Goal: Information Seeking & Learning: Learn about a topic

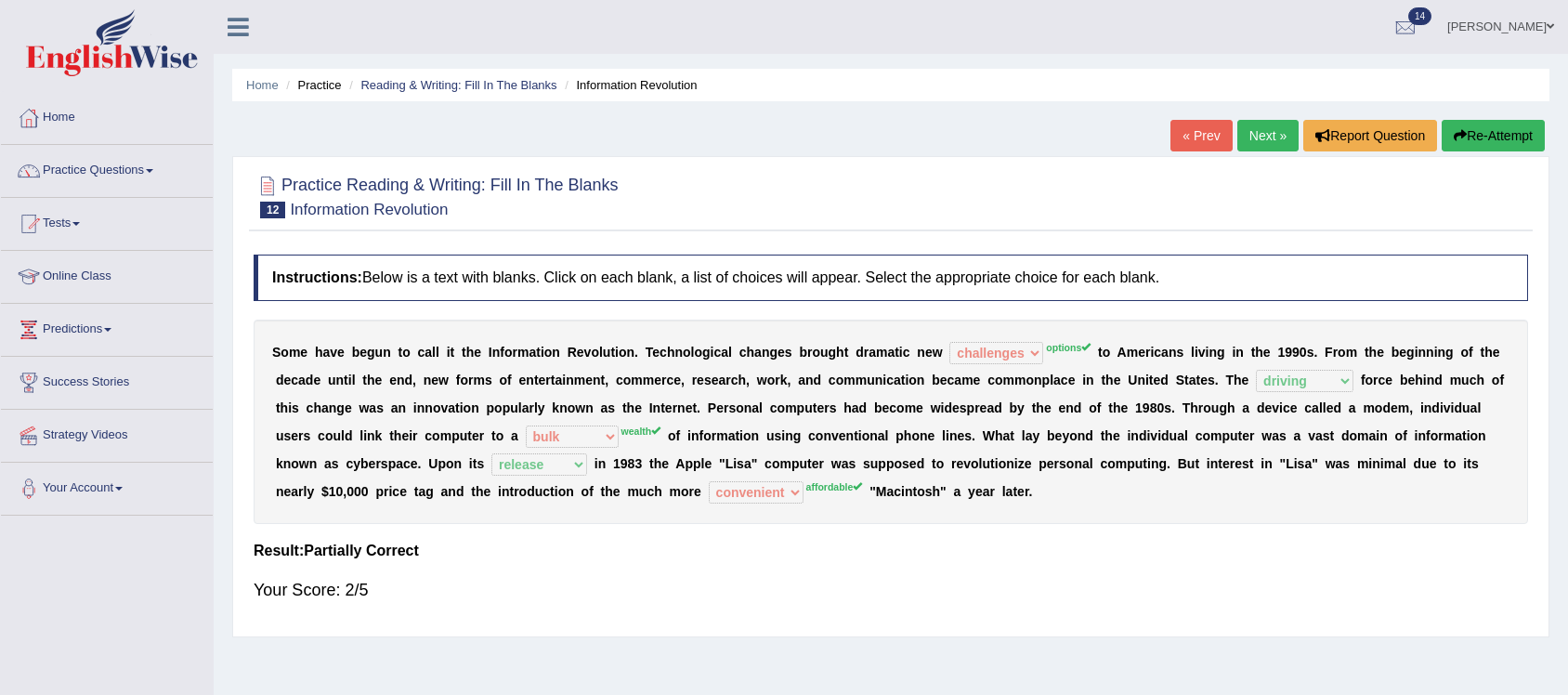
select select "challenges"
select select "driving"
select select "bulk"
select select "release"
select select "convenient"
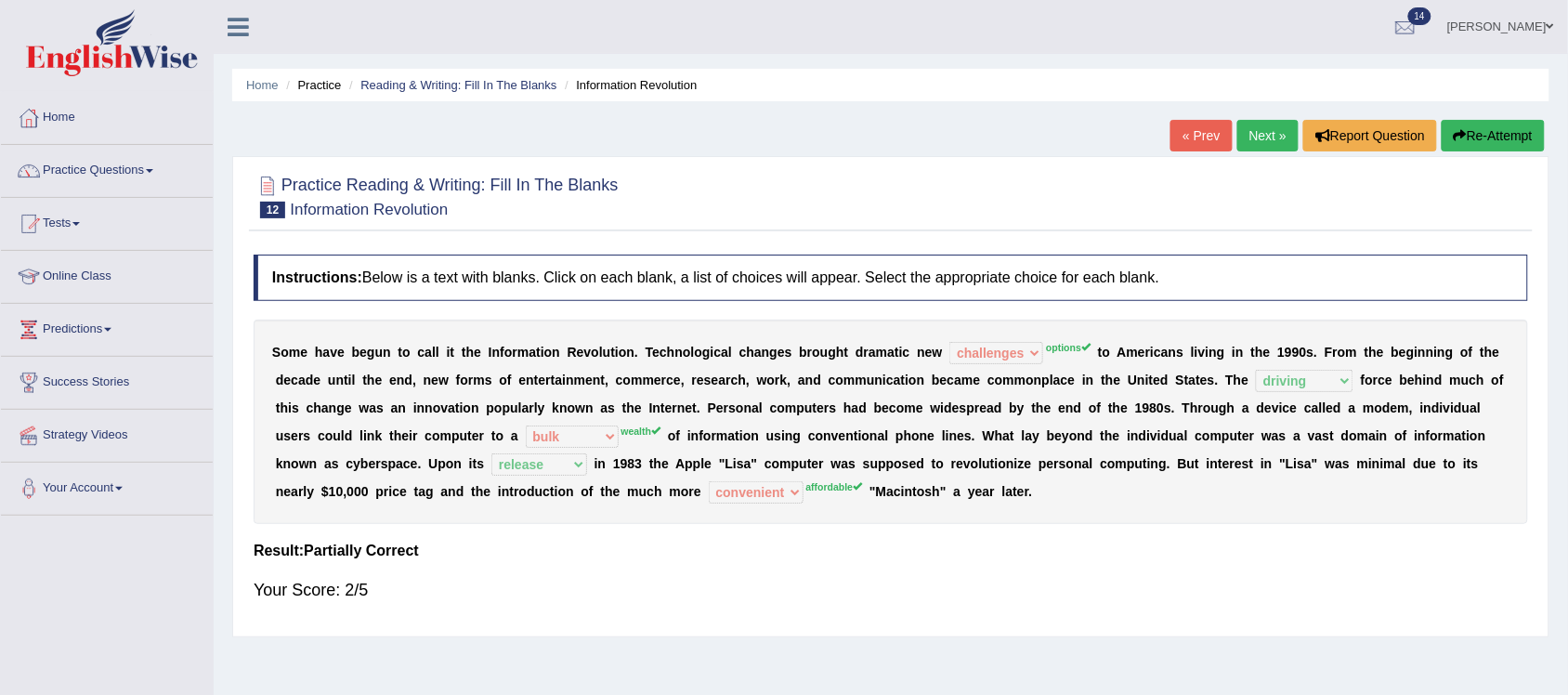
click at [1250, 131] on link "Next »" at bounding box center [1268, 135] width 61 height 31
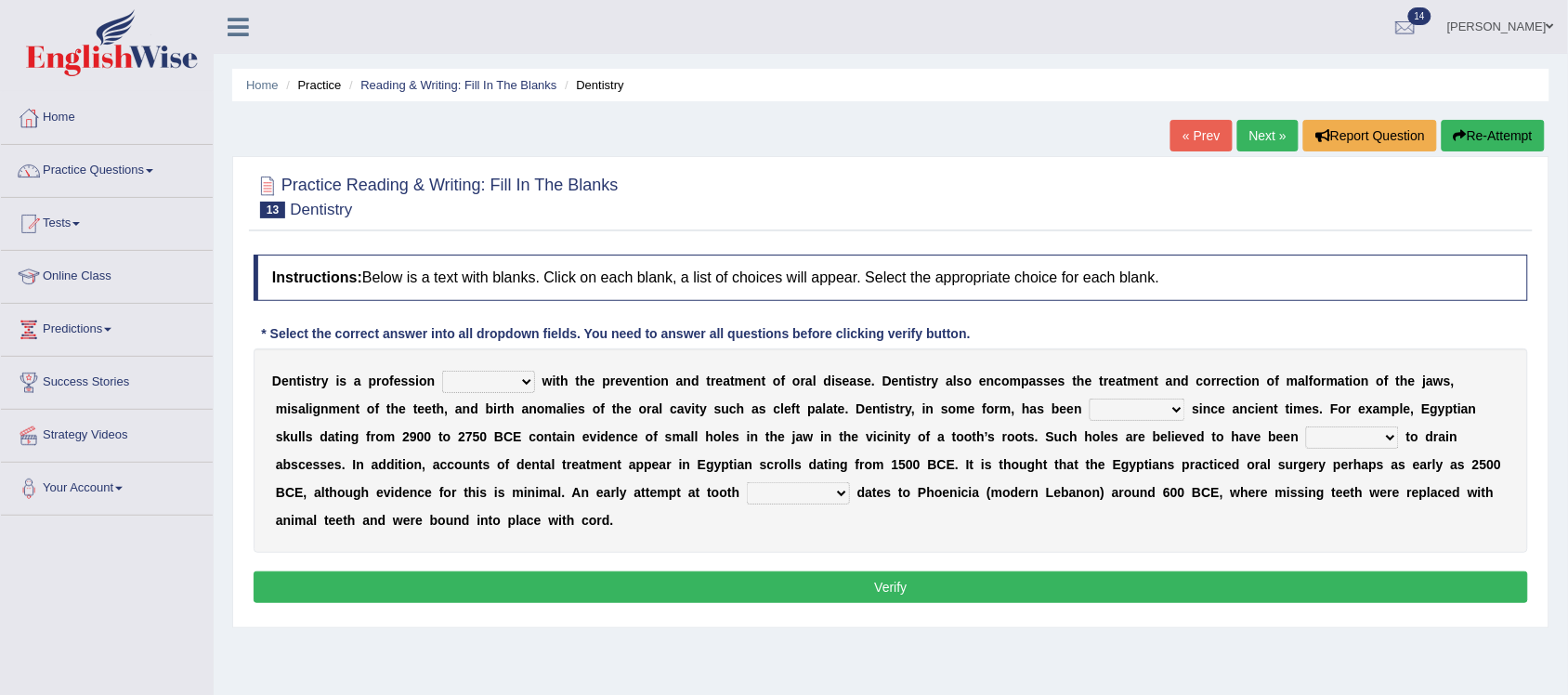
click at [527, 384] on select "agreed dealt concerned taken" at bounding box center [488, 381] width 92 height 22
select select "concerned"
click at [442, 371] on select "agreed dealt concerned taken" at bounding box center [488, 381] width 92 height 22
click at [1177, 410] on select "criticized replaced practiced abandoned" at bounding box center [1137, 409] width 95 height 22
select select "replaced"
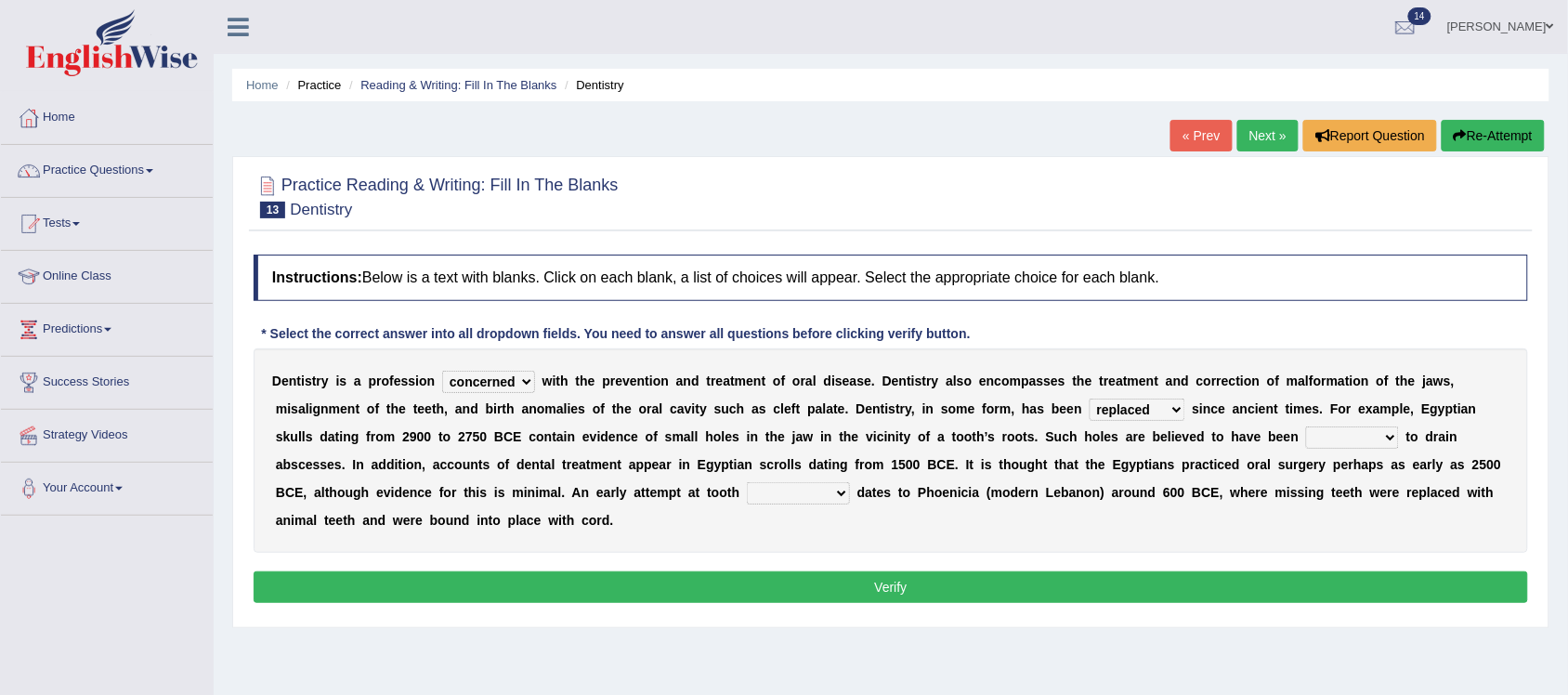
click at [1089, 399] on select "criticized replaced practiced abandoned" at bounding box center [1137, 409] width 95 height 22
click at [1390, 438] on select "fluctuated laminated drilled sealed" at bounding box center [1352, 437] width 92 height 22
select select "drilled"
click at [1306, 426] on select "fluctuated laminated drilled sealed" at bounding box center [1352, 437] width 92 height 22
click at [841, 494] on select "reparation sacrament restitution replacement" at bounding box center [799, 493] width 103 height 22
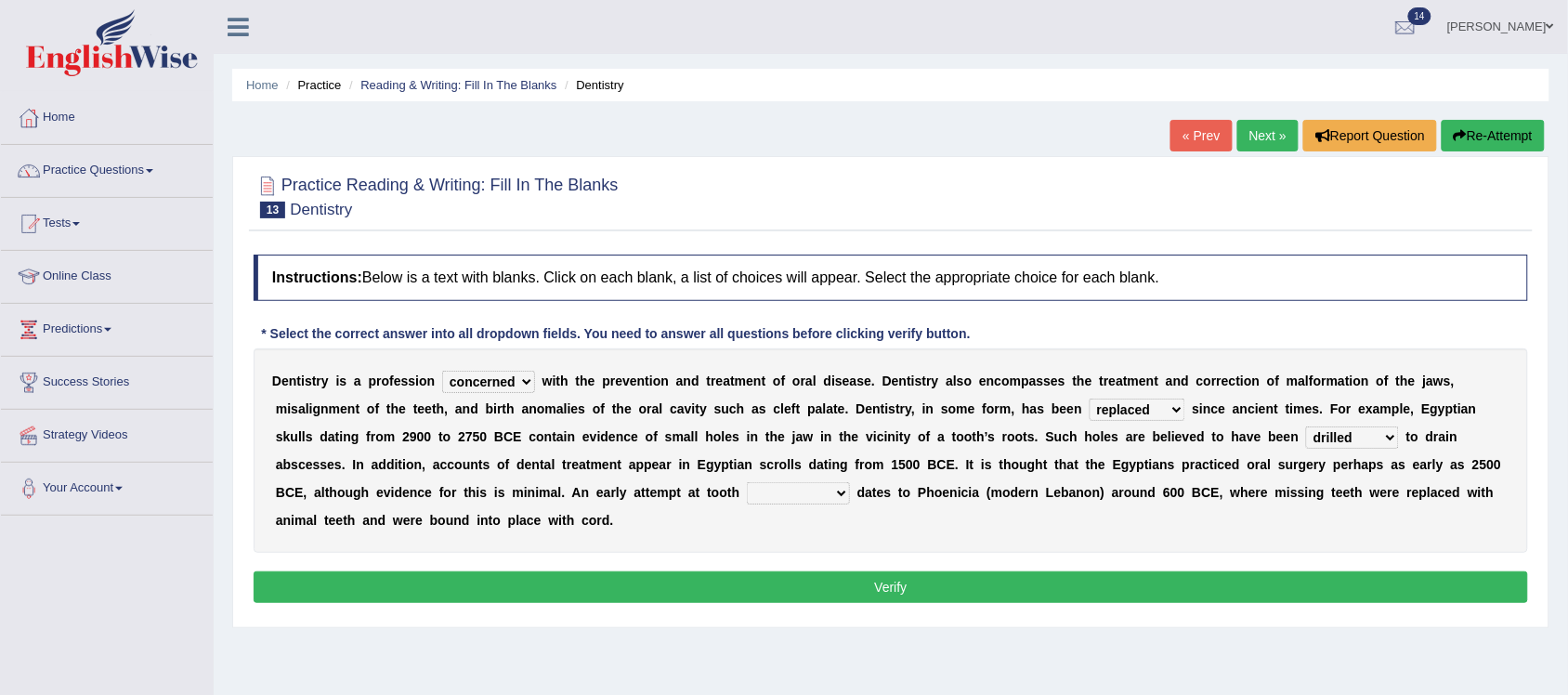
select select "replacement"
click at [747, 482] on select "reparation sacrament restitution replacement" at bounding box center [799, 493] width 103 height 22
click at [889, 577] on button "Verify" at bounding box center [890, 586] width 1274 height 31
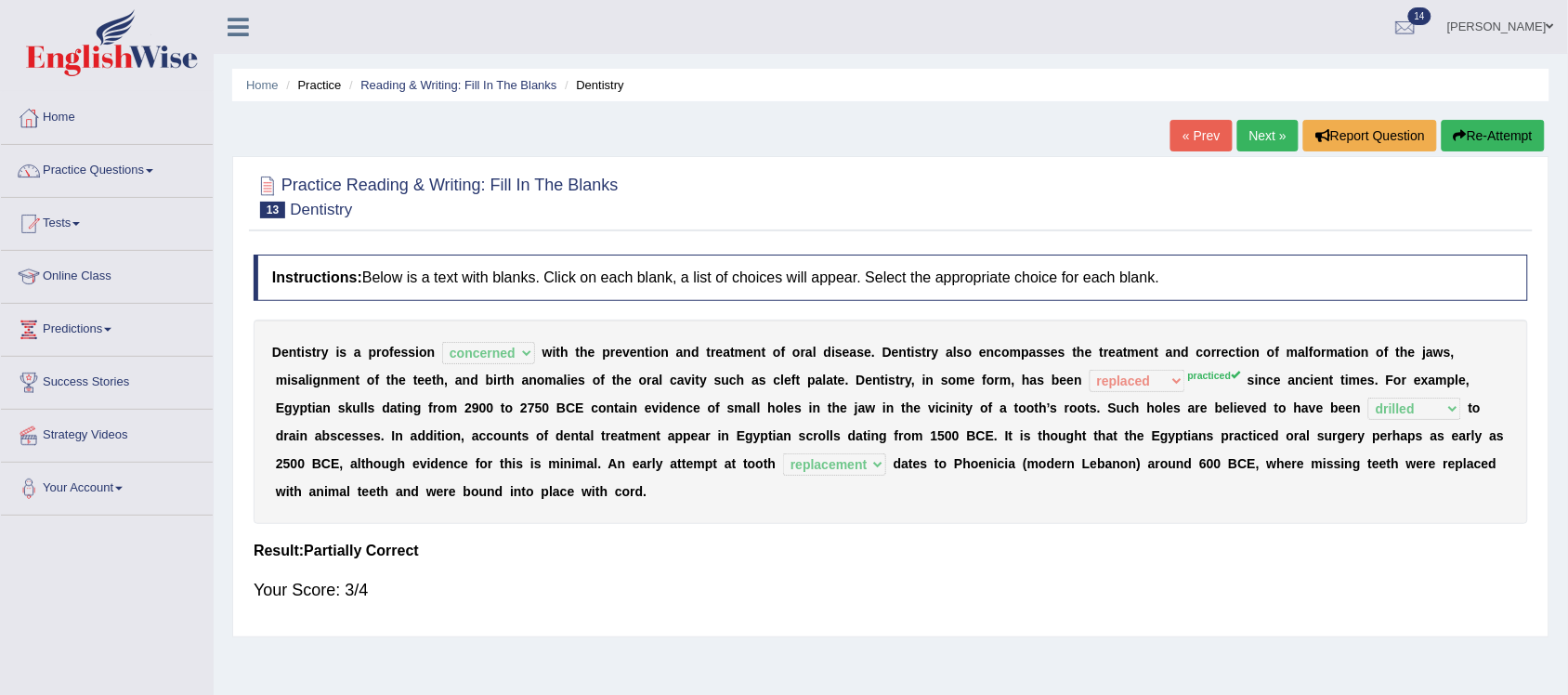
click at [1261, 135] on link "Next »" at bounding box center [1268, 135] width 61 height 31
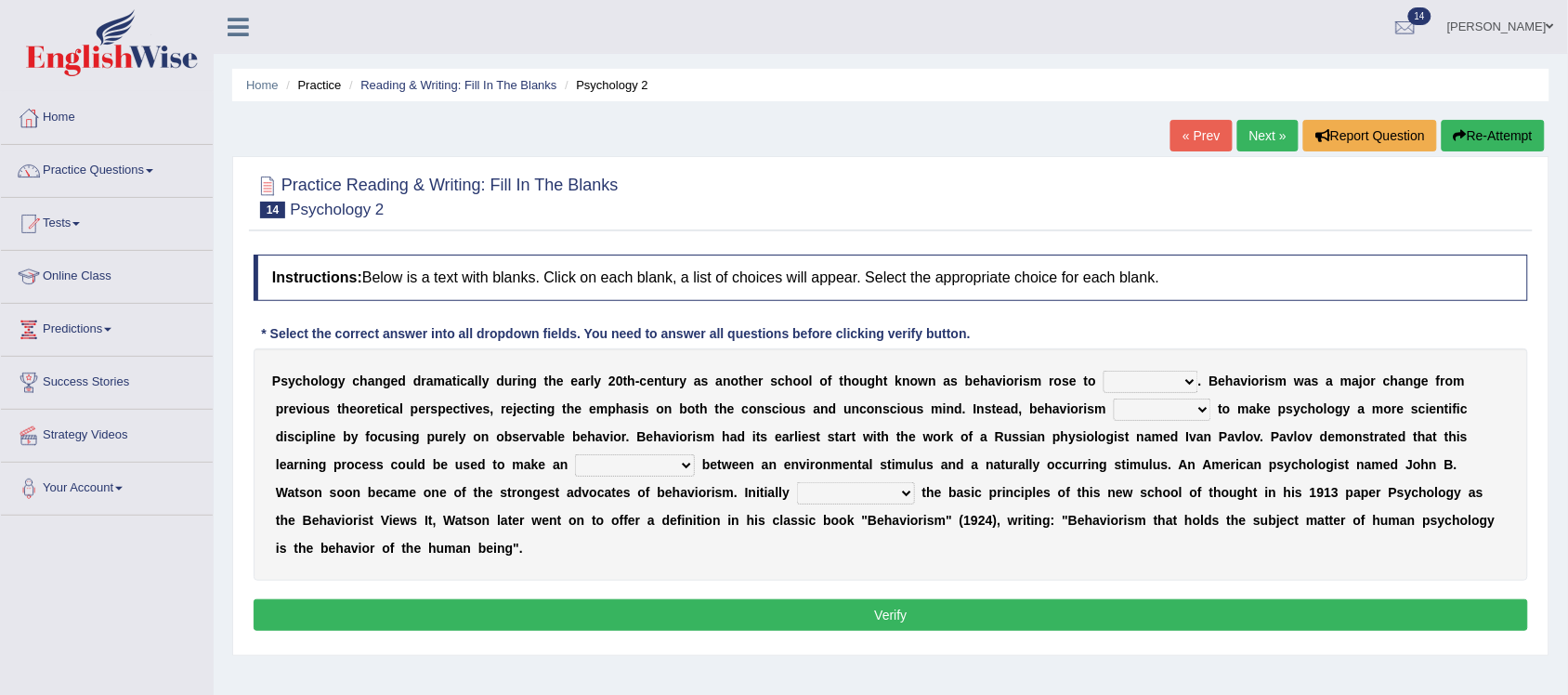
click at [1139, 375] on select "dominance temptation challenge temper" at bounding box center [1151, 381] width 94 height 22
click at [1116, 318] on div "Instructions: Below is a text with blanks. Click on each blank, a list of choic…" at bounding box center [890, 445] width 1284 height 400
click at [1196, 385] on select "dominance temptation challenge temper" at bounding box center [1151, 381] width 94 height 22
select select "challenge"
click at [1104, 371] on select "dominance temptation challenge temper" at bounding box center [1151, 381] width 94 height 22
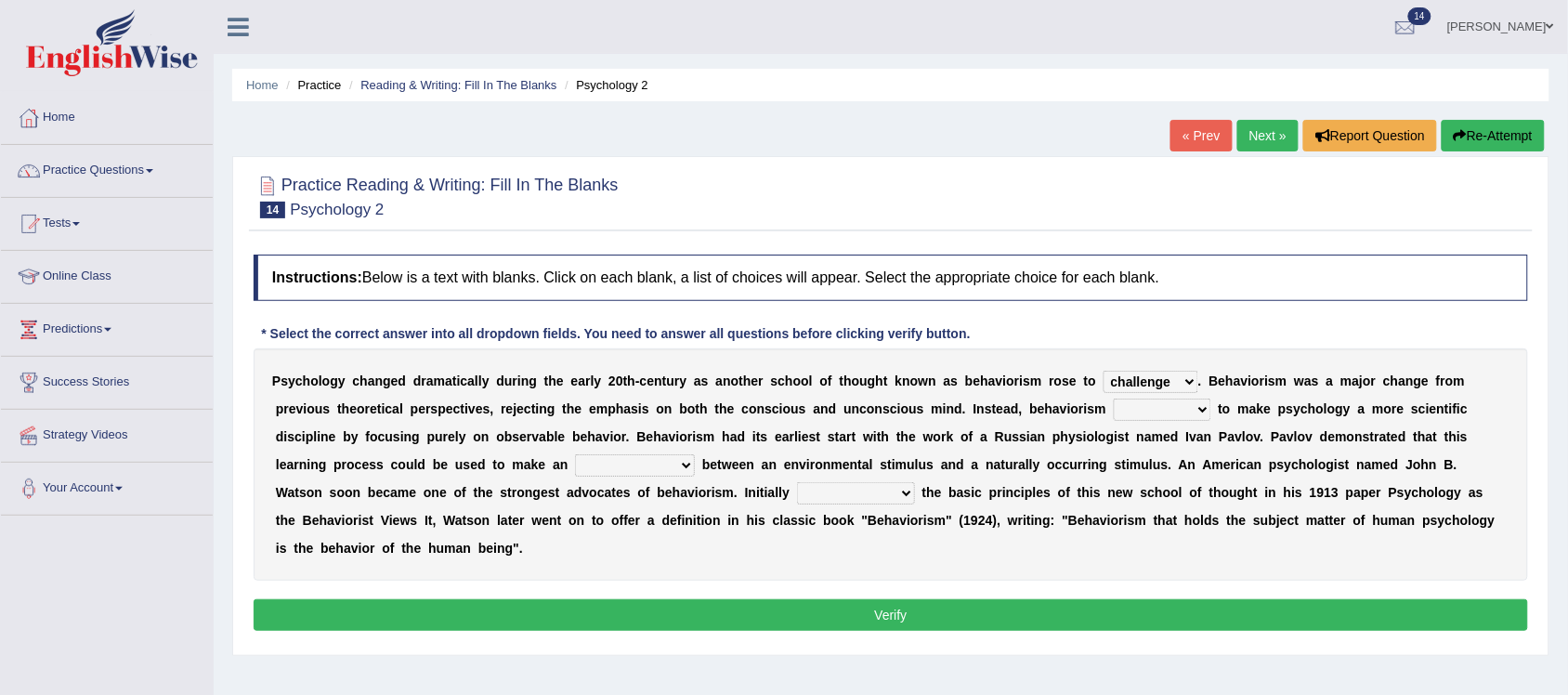
click at [1206, 414] on select "reproached reproved strove rewove" at bounding box center [1163, 409] width 97 height 22
select select "reproved"
click at [1114, 399] on select "reproached reproved strove rewove" at bounding box center [1163, 409] width 97 height 22
click at [702, 458] on b at bounding box center [699, 464] width 8 height 15
click at [692, 469] on select "acclimatization association union combination" at bounding box center [635, 465] width 120 height 22
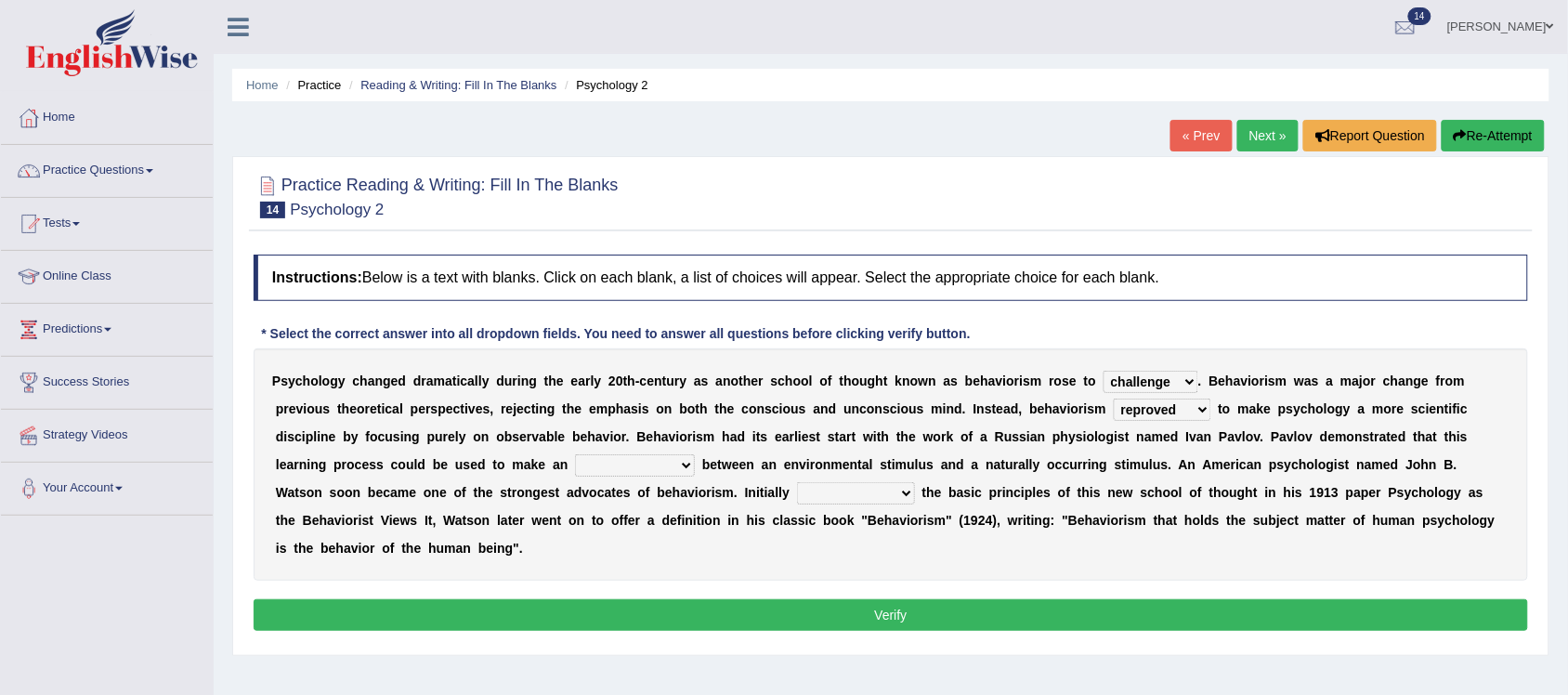
select select "union"
click at [575, 455] on select "acclimatization association union combination" at bounding box center [635, 465] width 120 height 22
click at [684, 461] on select "acclimatization association union combination" at bounding box center [635, 465] width 120 height 22
click at [749, 582] on div "Instructions: Below is a text with blanks. Click on each blank, a list of choic…" at bounding box center [890, 445] width 1284 height 400
click at [911, 494] on select "questioning foreshortening unburdening outlining" at bounding box center [856, 493] width 118 height 22
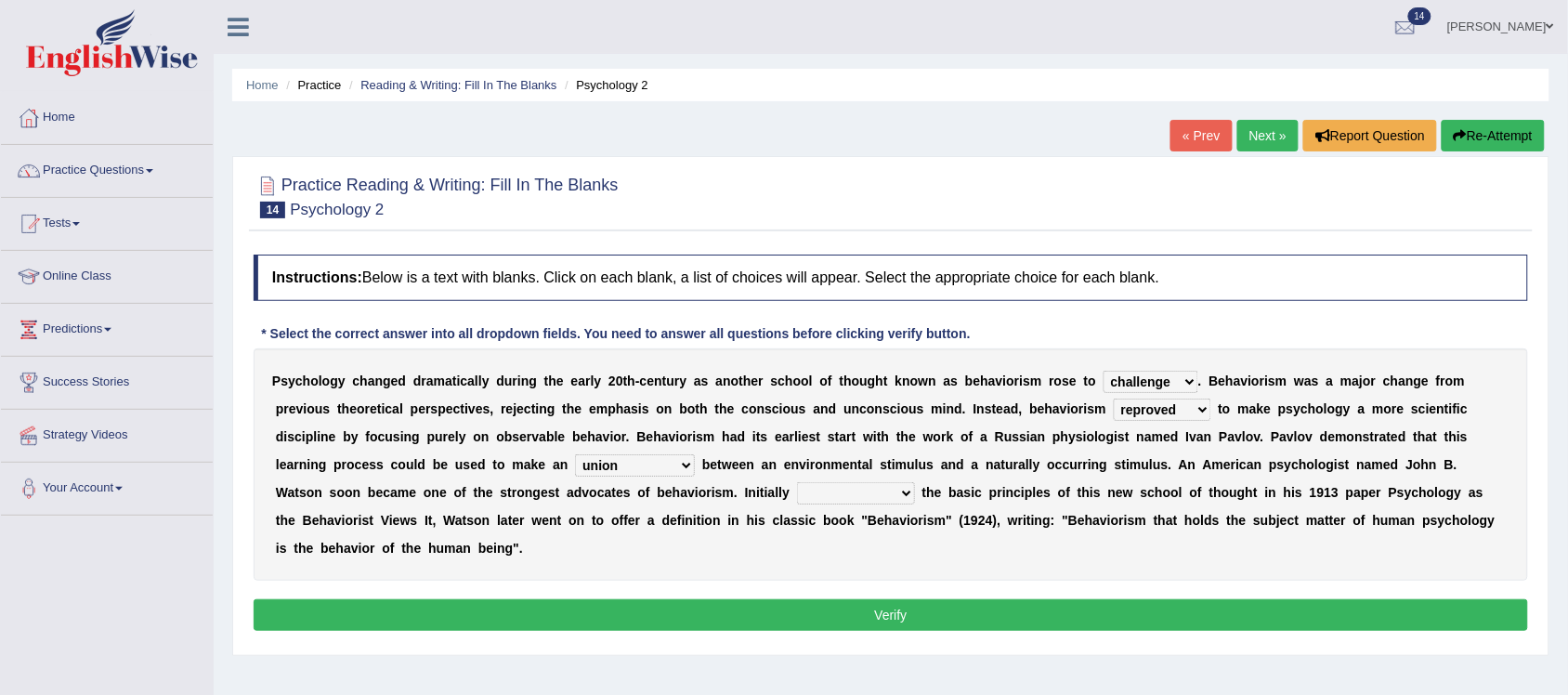
select select "outlining"
click at [797, 482] on select "questioning foreshortening unburdening outlining" at bounding box center [856, 493] width 118 height 22
click at [903, 495] on select "questioning foreshortening unburdening outlining" at bounding box center [856, 493] width 118 height 22
click at [991, 556] on div "P s y c h o l o g y c h a n g e d d r a m a t i c a l l y d u r i n g t h e e a…" at bounding box center [890, 464] width 1274 height 233
click at [922, 621] on button "Verify" at bounding box center [890, 615] width 1274 height 31
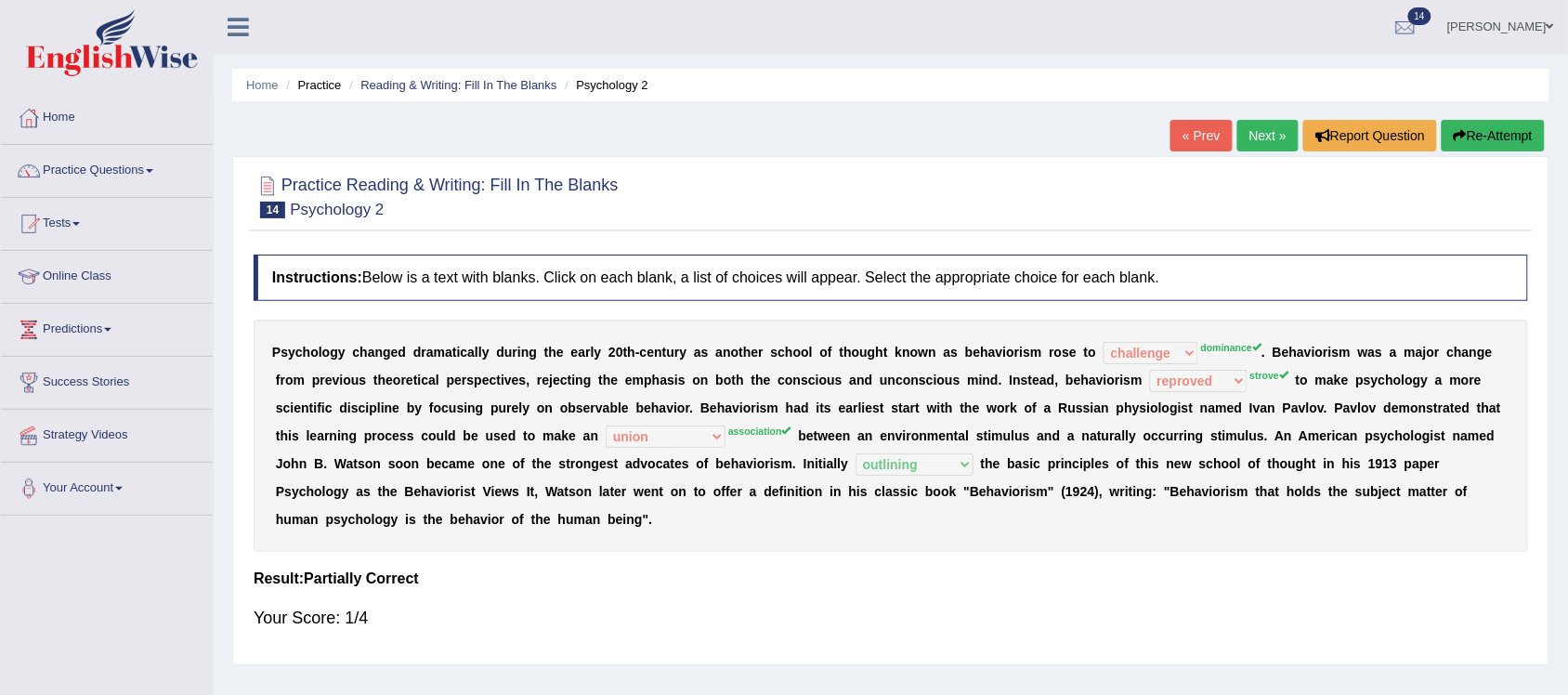
click at [1242, 126] on link "Next »" at bounding box center [1268, 135] width 61 height 31
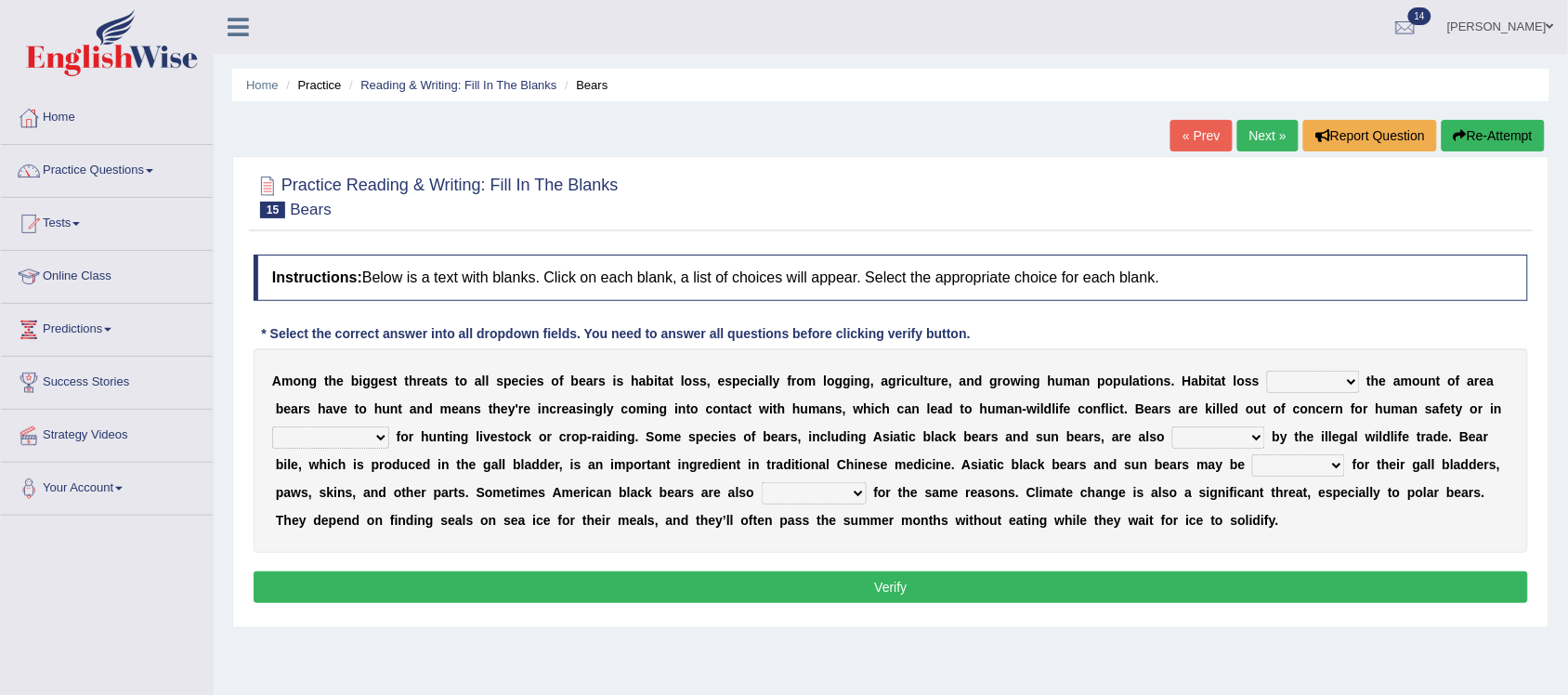
click at [1356, 381] on select "increases reduces complies interacts" at bounding box center [1313, 381] width 92 height 22
select select "increases"
click at [1267, 371] on select "increases reduces complies interacts" at bounding box center [1313, 381] width 92 height 22
click at [384, 434] on select "coalition retaliation appreciation disinformation" at bounding box center [331, 437] width 117 height 22
select select "coalition"
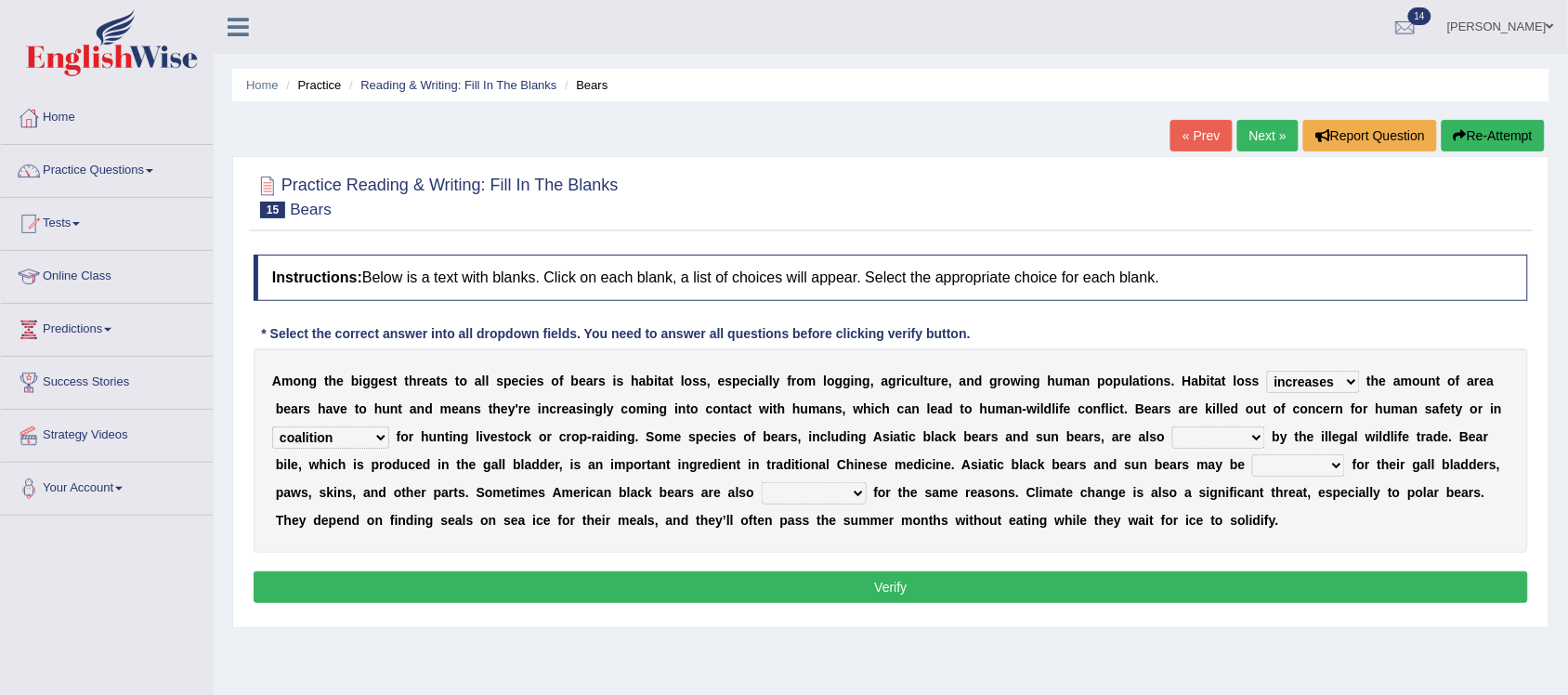
click at [275, 426] on select "coalition retaliation appreciation disinformation" at bounding box center [331, 437] width 117 height 22
click at [1265, 439] on select "protected prohibited fattened threatened" at bounding box center [1218, 437] width 92 height 22
select select "protected"
click at [1178, 426] on select "protected prohibited fattened threatened" at bounding box center [1218, 437] width 92 height 22
click at [1335, 470] on select "poached squelched coached blenched" at bounding box center [1298, 465] width 92 height 22
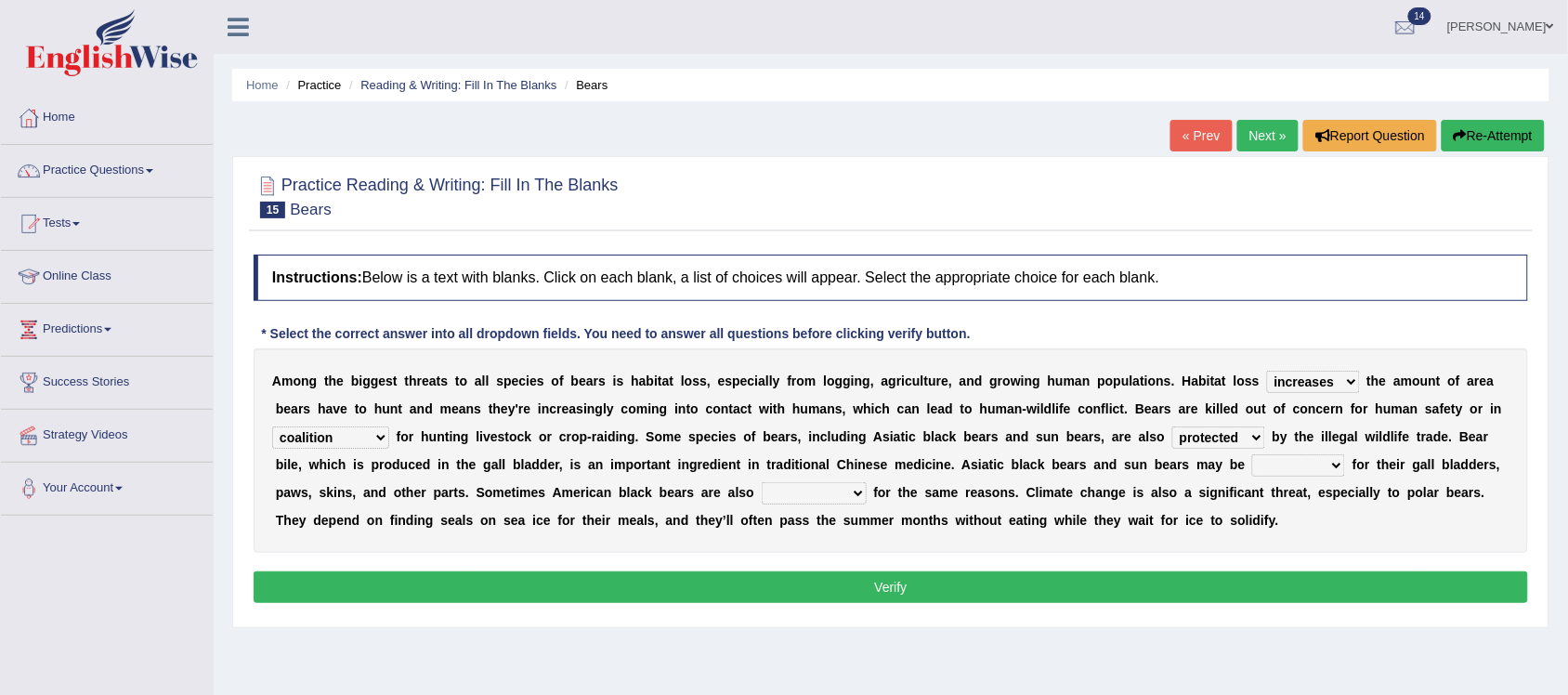
select select "poached"
click at [1253, 455] on select "poached squelched coached blenched" at bounding box center [1298, 465] width 92 height 22
click at [865, 500] on select "begot foreseen encountered targeted" at bounding box center [814, 493] width 105 height 22
select select "encountered"
click at [762, 482] on select "begot foreseen encountered targeted" at bounding box center [814, 493] width 105 height 22
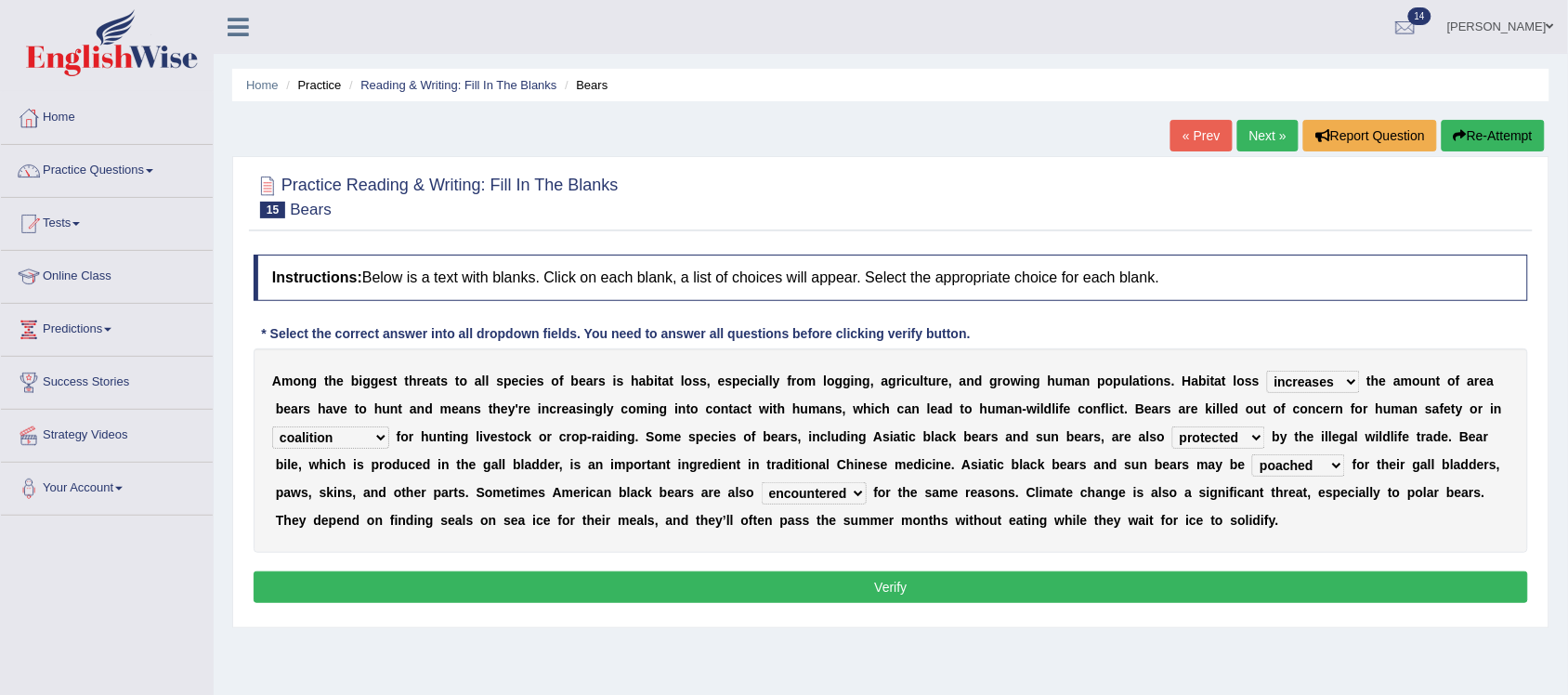
click at [892, 592] on button "Verify" at bounding box center [890, 586] width 1274 height 31
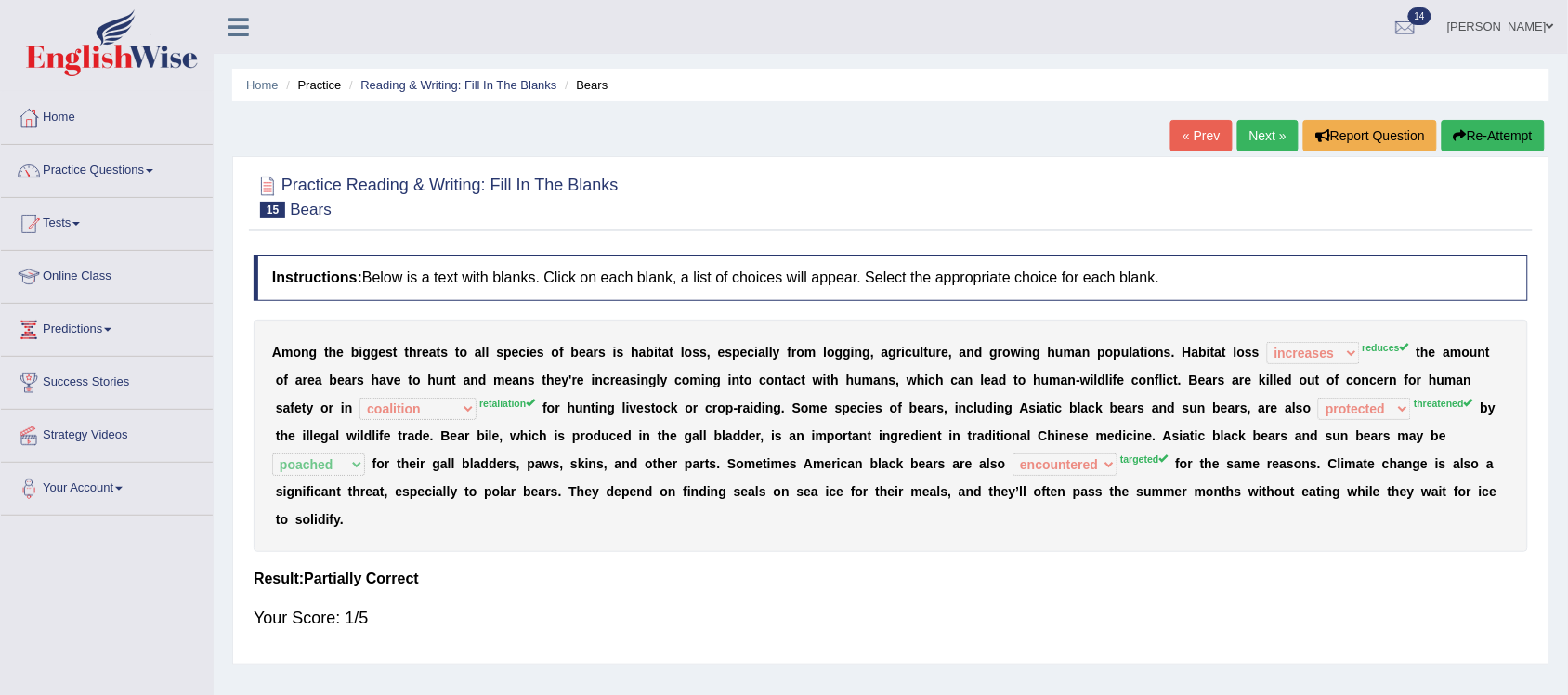
click at [1261, 134] on link "Next »" at bounding box center [1268, 135] width 61 height 31
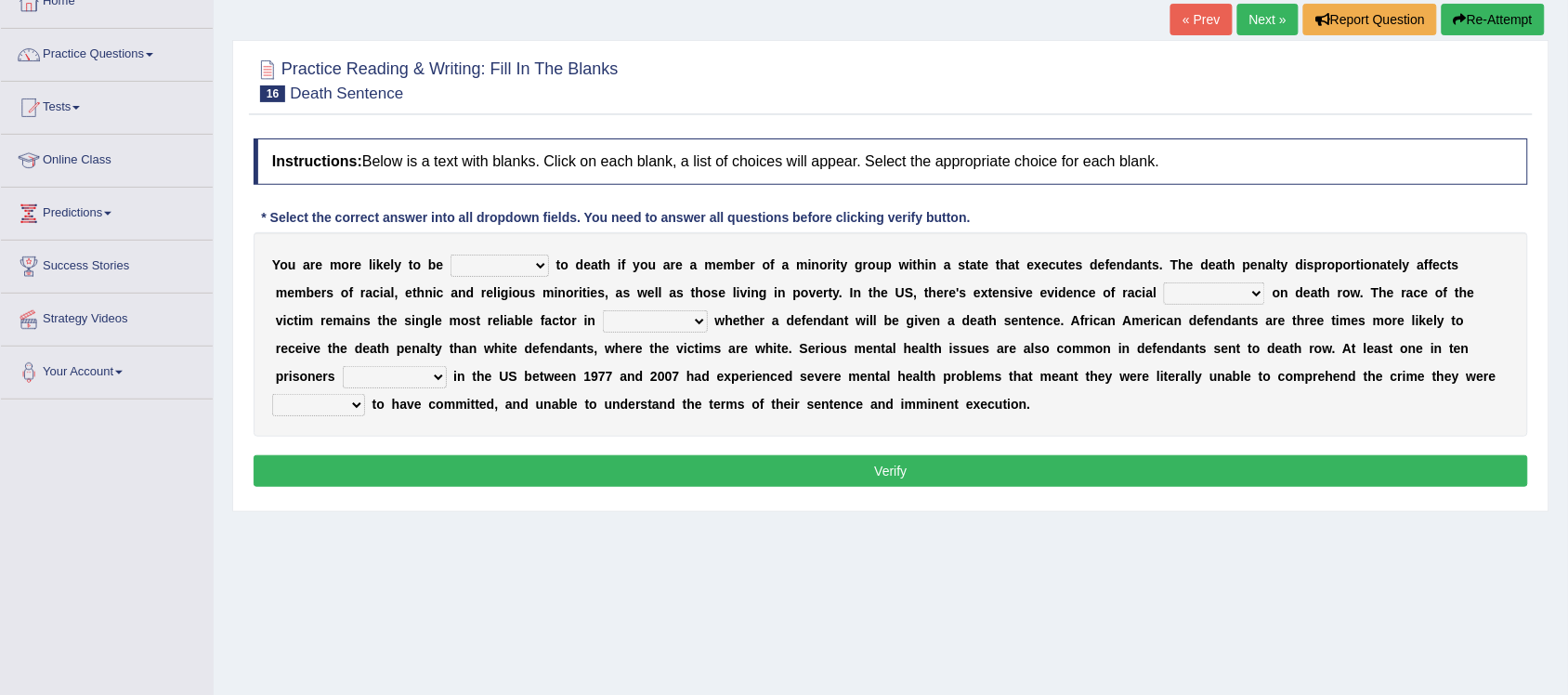
click at [541, 268] on select "penalized blamed complained sentenced" at bounding box center [499, 265] width 98 height 22
select select "blamed"
click at [451, 255] on select "penalized blamed complained sentenced" at bounding box center [499, 265] width 98 height 22
click at [541, 271] on select "penalized blamed complained sentenced" at bounding box center [499, 265] width 98 height 22
click at [1354, 226] on div "Instructions: Below is a text with blanks. Click on each blank, a list of choic…" at bounding box center [890, 315] width 1284 height 373
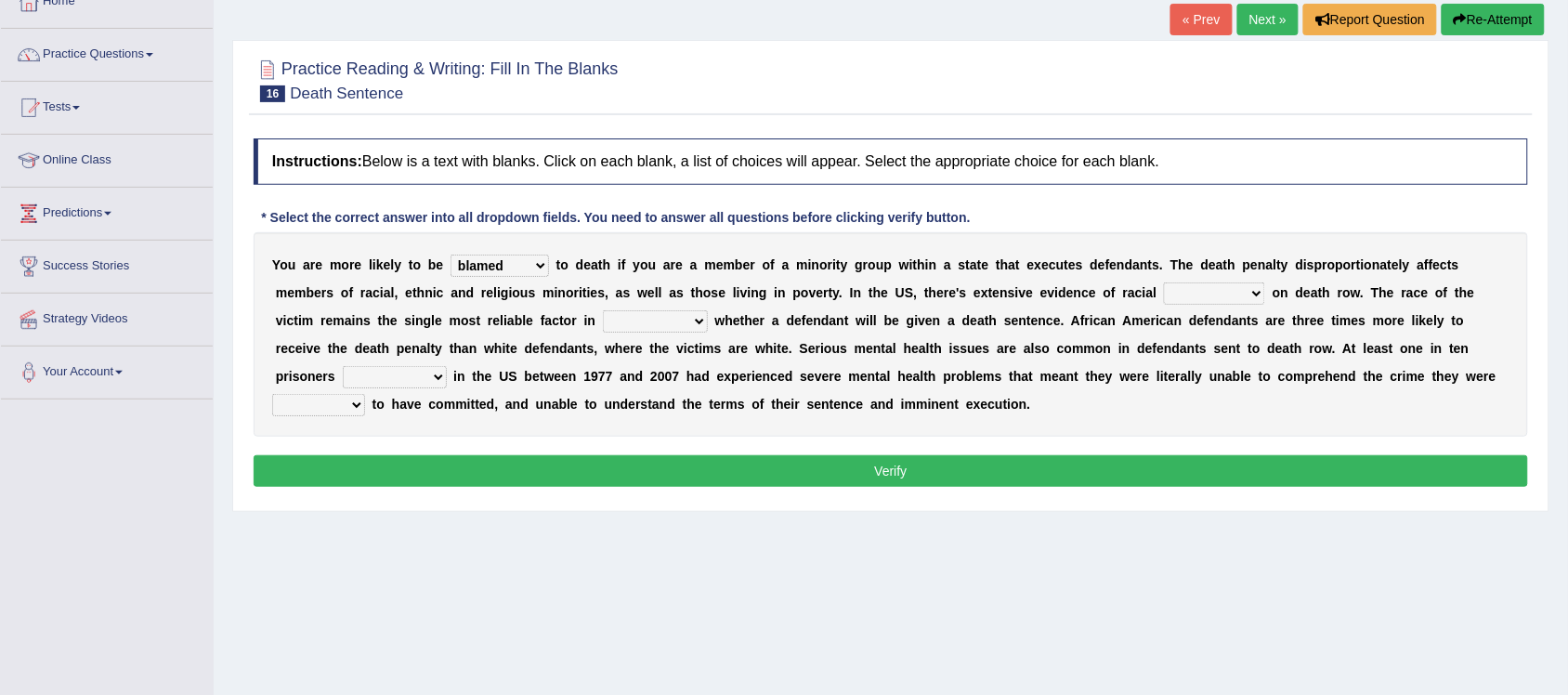
click at [1263, 291] on select "bias equality appearance background" at bounding box center [1214, 293] width 101 height 22
select select "background"
click at [1164, 282] on select "bias equality appearance background" at bounding box center [1214, 293] width 101 height 22
click at [694, 323] on select "determining adjoining undermining examining" at bounding box center [656, 321] width 105 height 22
select select "examining"
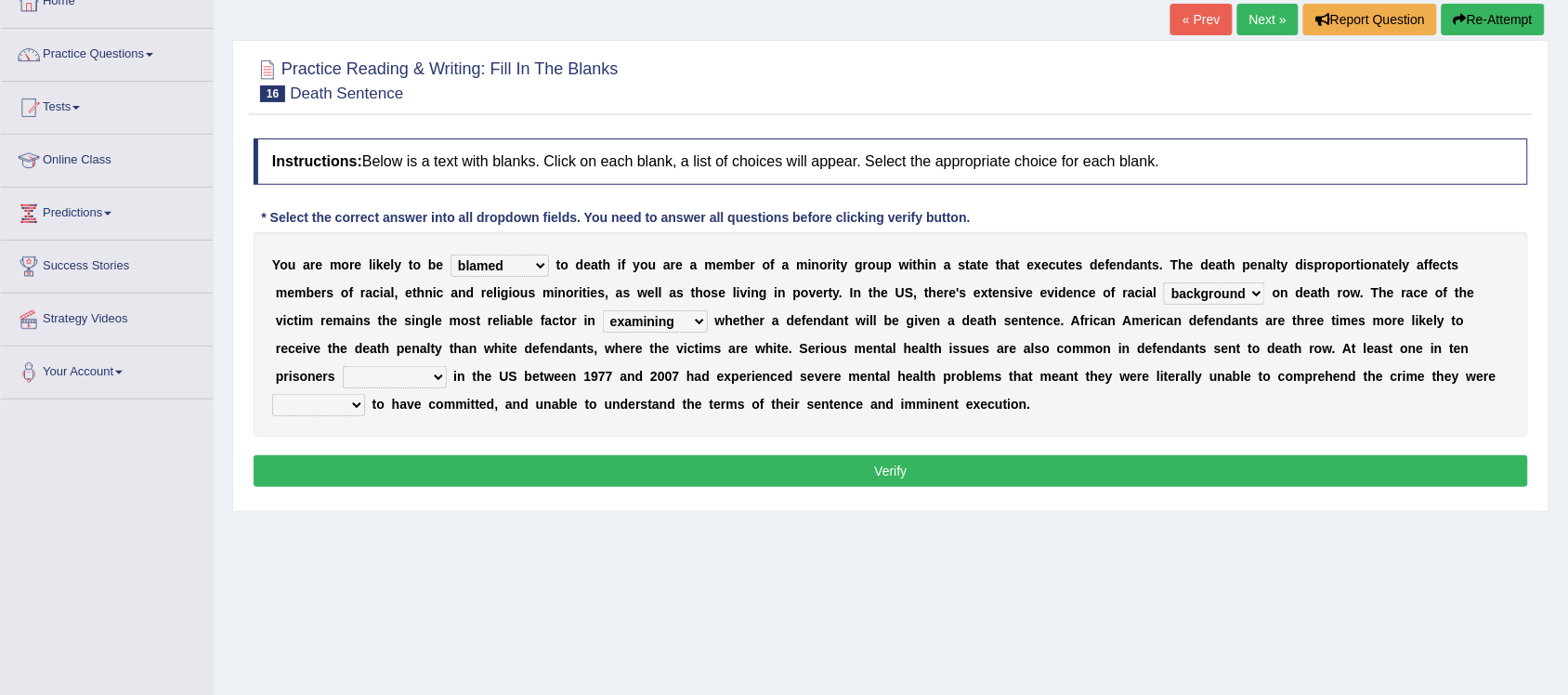
click at [603, 311] on select "determining adjoining undermining examining" at bounding box center [656, 321] width 105 height 22
click at [697, 317] on select "determining adjoining undermining examining" at bounding box center [656, 321] width 105 height 22
click at [1098, 429] on div "Y o u a r e m o r e l i k e l y t o b e penalized blamed complained sentenced t…" at bounding box center [890, 335] width 1274 height 204
click at [443, 377] on select "electrocuted persecuted executed captured" at bounding box center [395, 377] width 104 height 22
select select "persecuted"
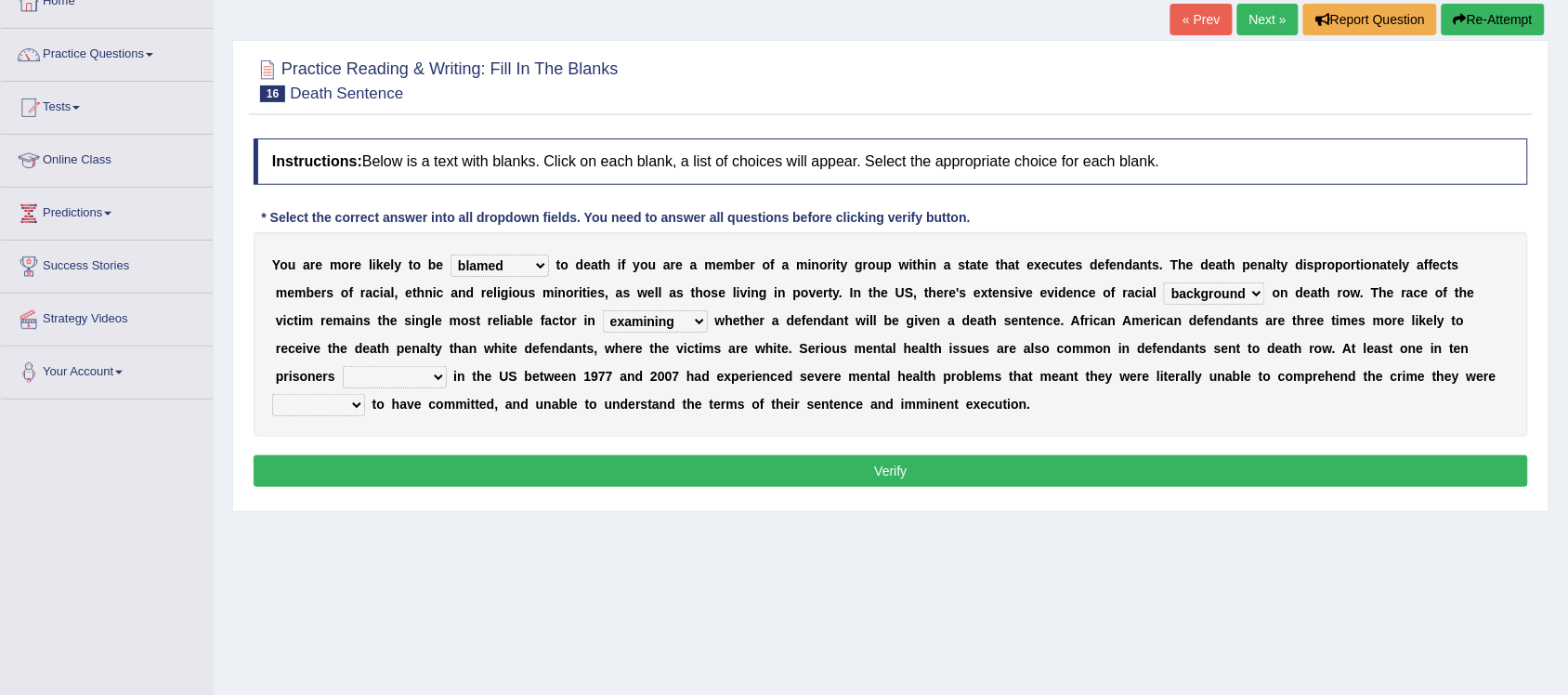
click at [343, 366] on select "electrocuted persecuted executed captured" at bounding box center [395, 377] width 104 height 22
click at [356, 405] on select "alleged acclaimed persuaded claimed" at bounding box center [318, 404] width 92 height 22
select select "alleged"
click at [273, 394] on select "alleged acclaimed persuaded claimed" at bounding box center [318, 404] width 92 height 22
click at [502, 460] on button "Verify" at bounding box center [890, 471] width 1274 height 31
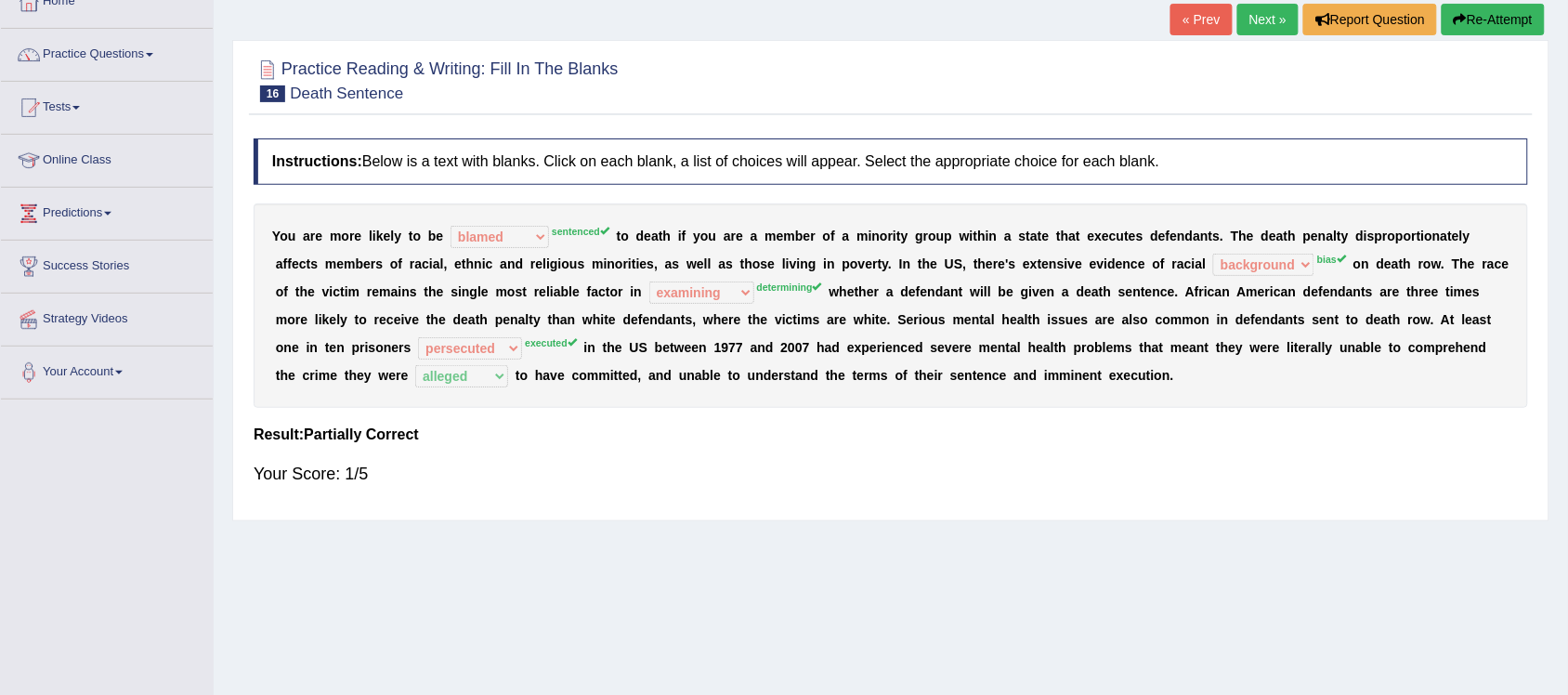
click at [1248, 14] on link "Next »" at bounding box center [1268, 19] width 61 height 31
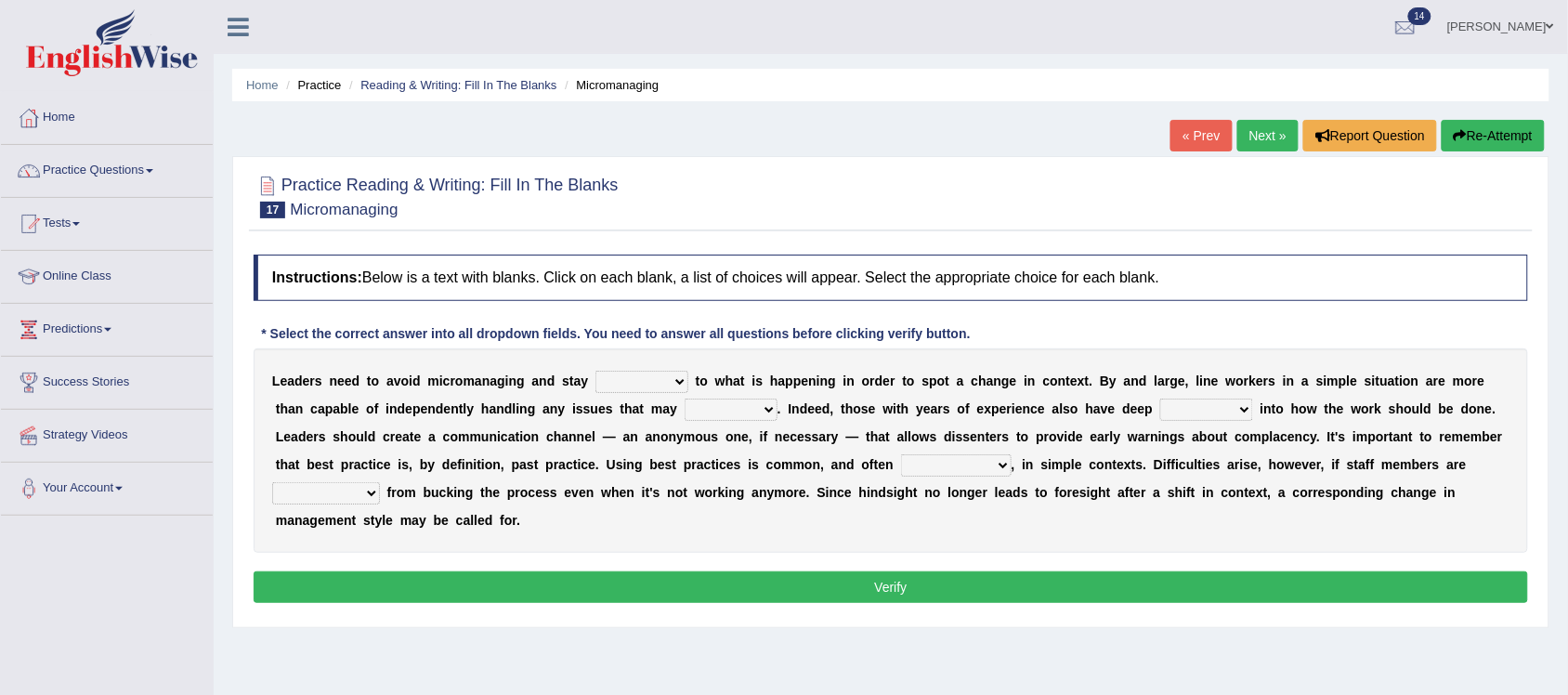
click at [680, 379] on select "complied connected precise concise" at bounding box center [641, 381] width 92 height 22
select select "connected"
click at [596, 371] on select "complied connected precise concise" at bounding box center [641, 381] width 92 height 22
click at [764, 415] on select "apprise rise encounter arise" at bounding box center [730, 409] width 92 height 22
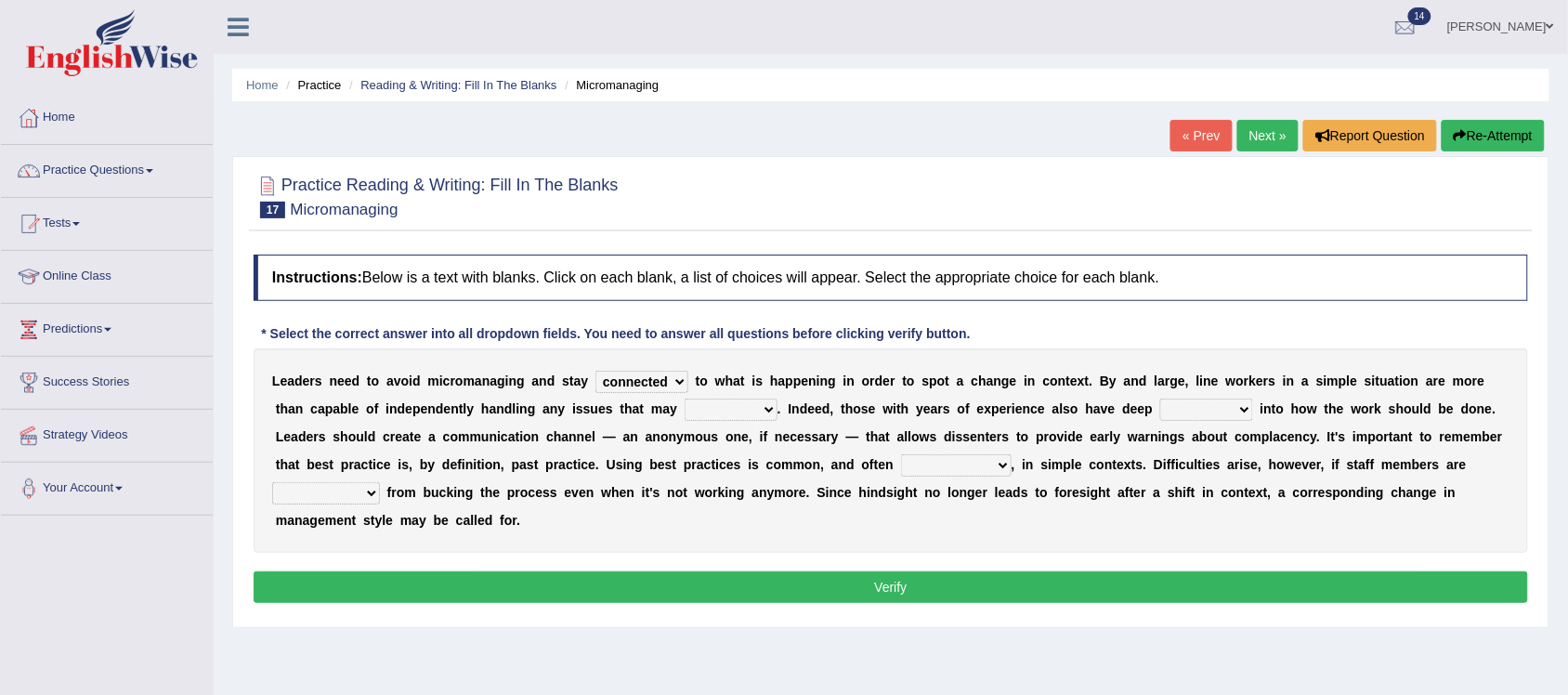
click at [766, 417] on select "apprise rise encounter arise" at bounding box center [730, 409] width 92 height 22
select select "rise"
click at [684, 399] on select "apprise rise encounter arise" at bounding box center [730, 409] width 92 height 22
click at [1241, 405] on select "incursion insight indignity indication" at bounding box center [1206, 409] width 92 height 22
select select "indication"
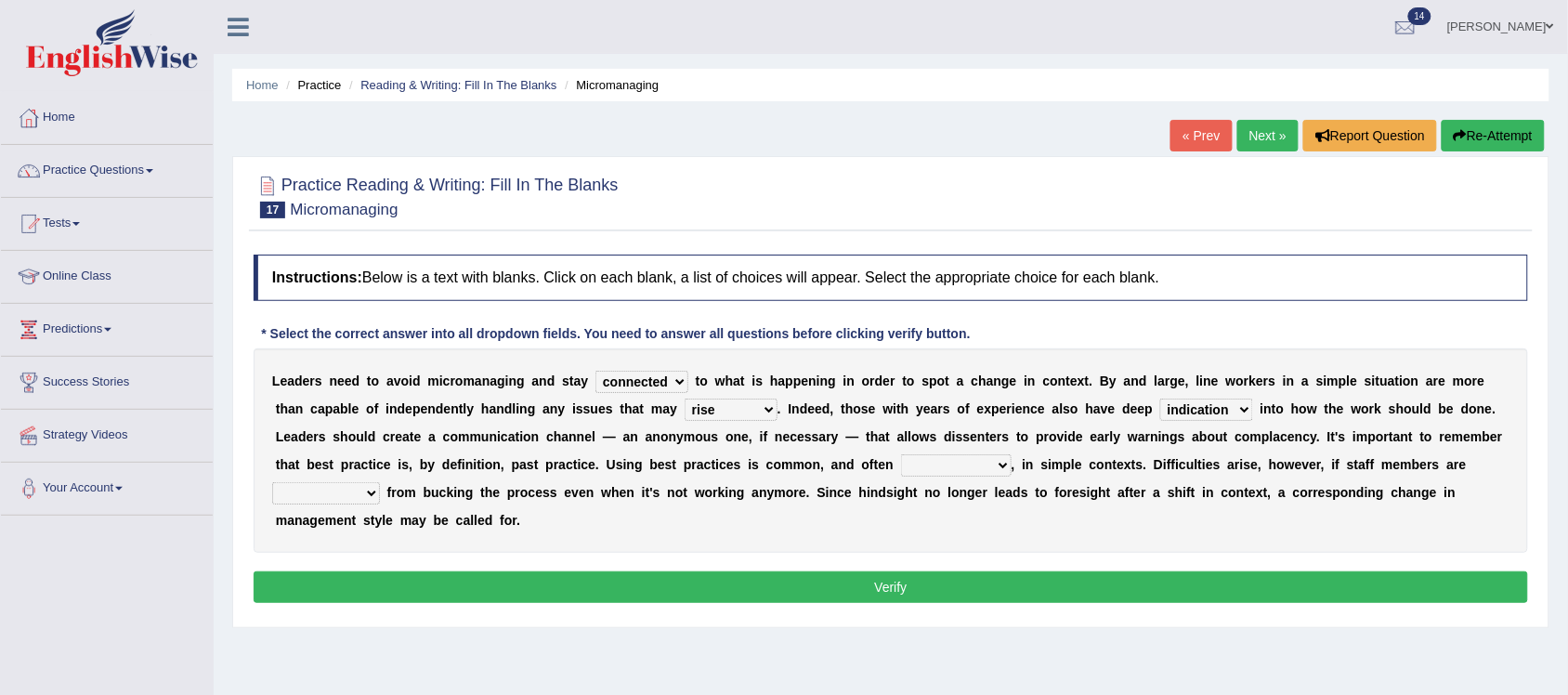
click at [1160, 399] on select "incursion insight indignity indication" at bounding box center [1206, 409] width 92 height 22
click at [1002, 466] on select "inappropriate apprehensive appropriate forbidden" at bounding box center [956, 465] width 111 height 22
select select "appropriate"
click at [901, 455] on select "inappropriate apprehensive appropriate forbidden" at bounding box center [956, 465] width 111 height 22
click at [377, 493] on select "disarranged disinclined discouraged disintegrated" at bounding box center [326, 493] width 108 height 22
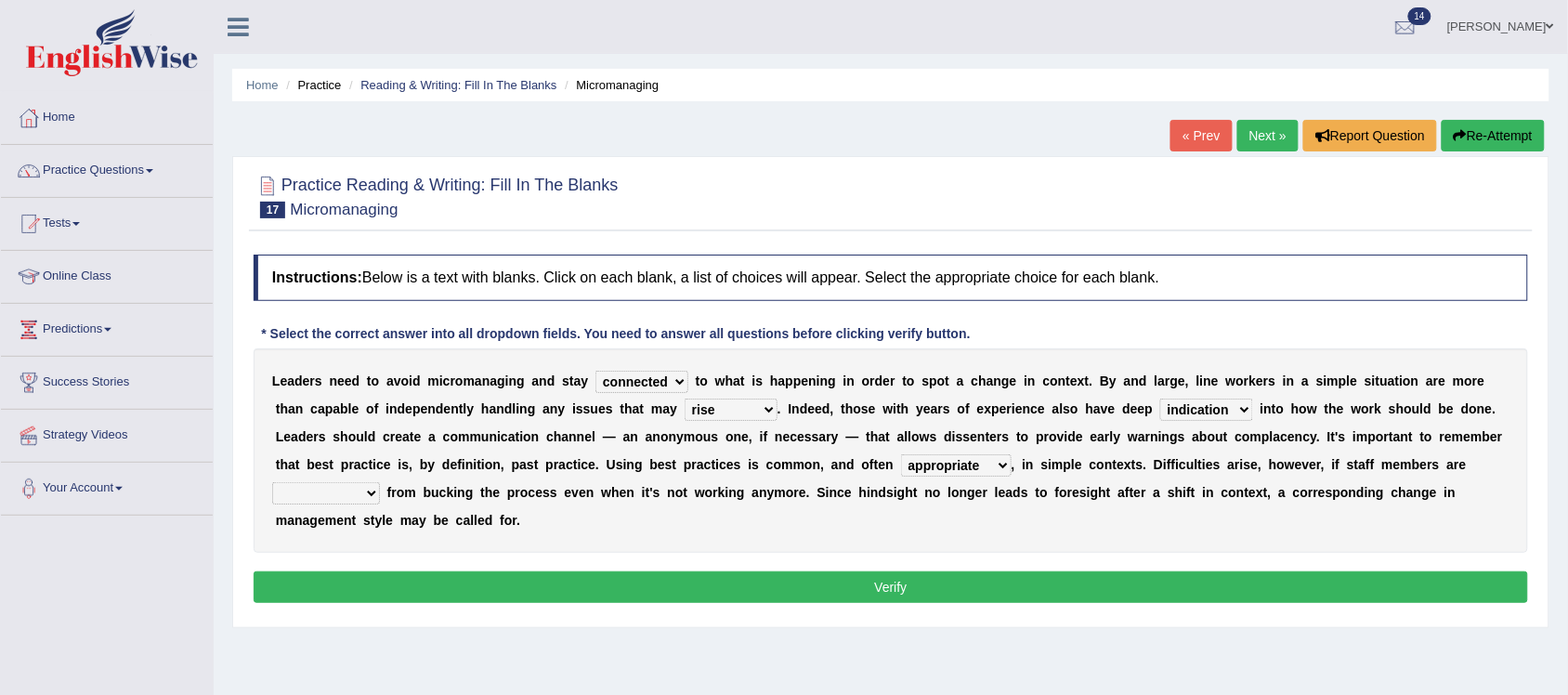
select select "disarranged"
click at [273, 482] on select "disarranged disinclined discouraged disintegrated" at bounding box center [326, 493] width 108 height 22
click at [791, 579] on button "Verify" at bounding box center [890, 586] width 1274 height 31
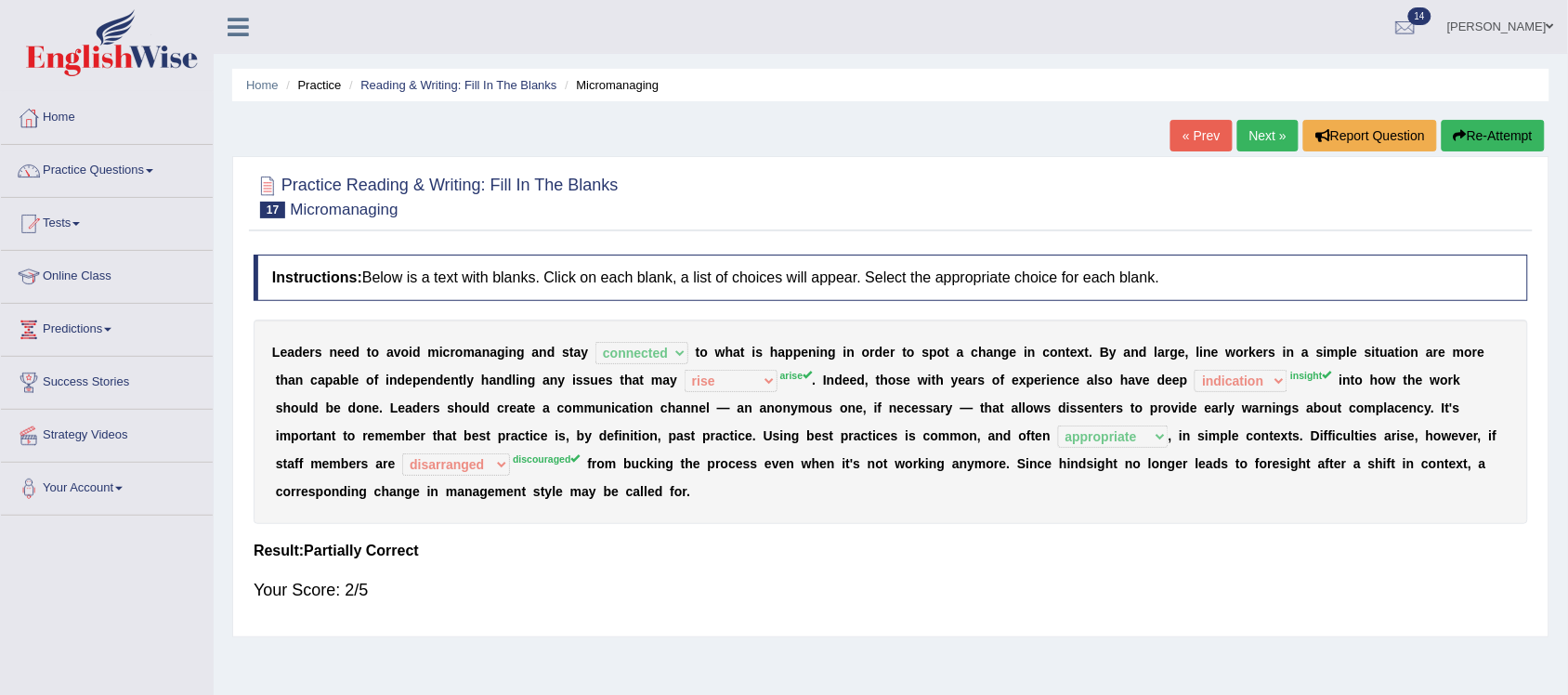
click at [1261, 139] on link "Next »" at bounding box center [1268, 135] width 61 height 31
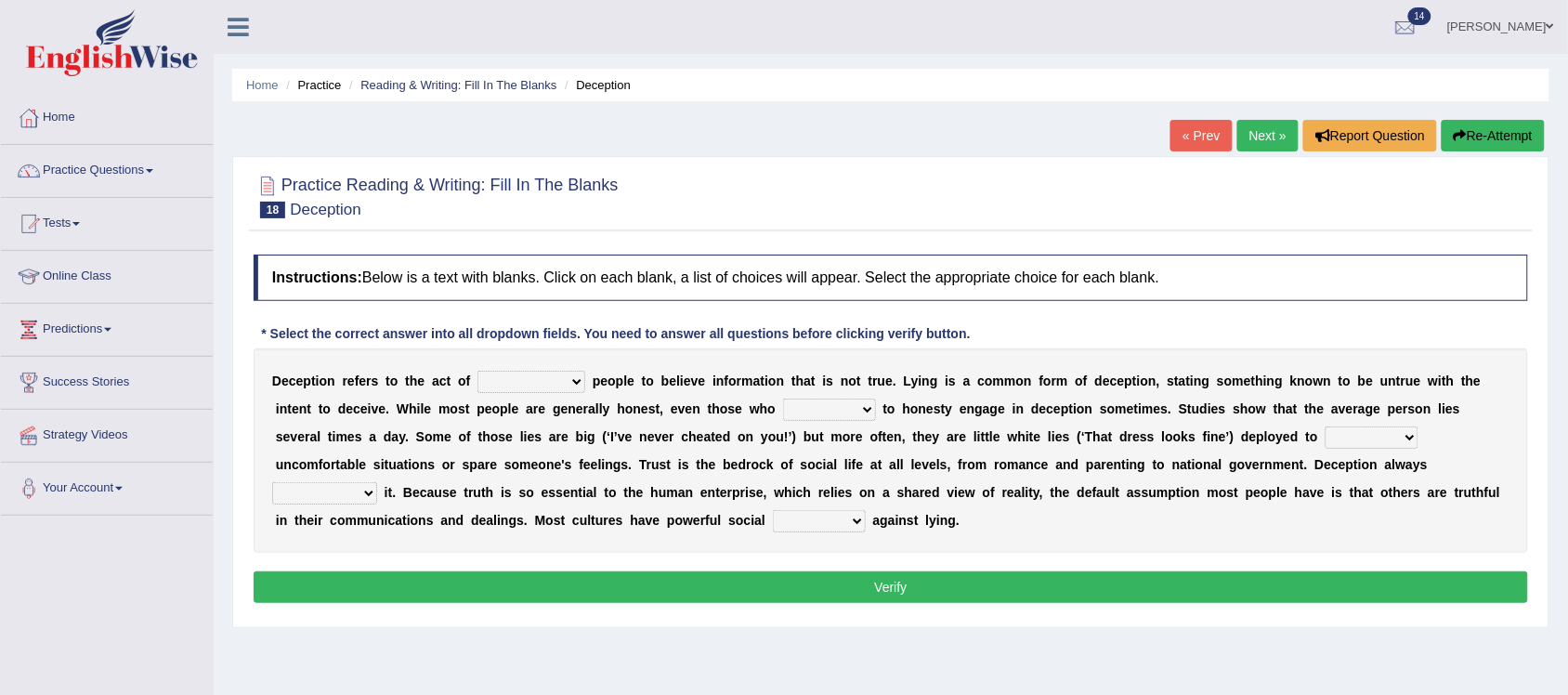
click at [577, 382] on select "discouraging forbidding detecting encouraging" at bounding box center [531, 381] width 108 height 22
select select "encouraging"
click at [478, 371] on select "discouraging forbidding detecting encouraging" at bounding box center [531, 381] width 108 height 22
click at [866, 415] on select "describe prescribe inscribe subscribe" at bounding box center [829, 409] width 92 height 22
click at [576, 379] on select "discouraging forbidding detecting encouraging" at bounding box center [531, 381] width 108 height 22
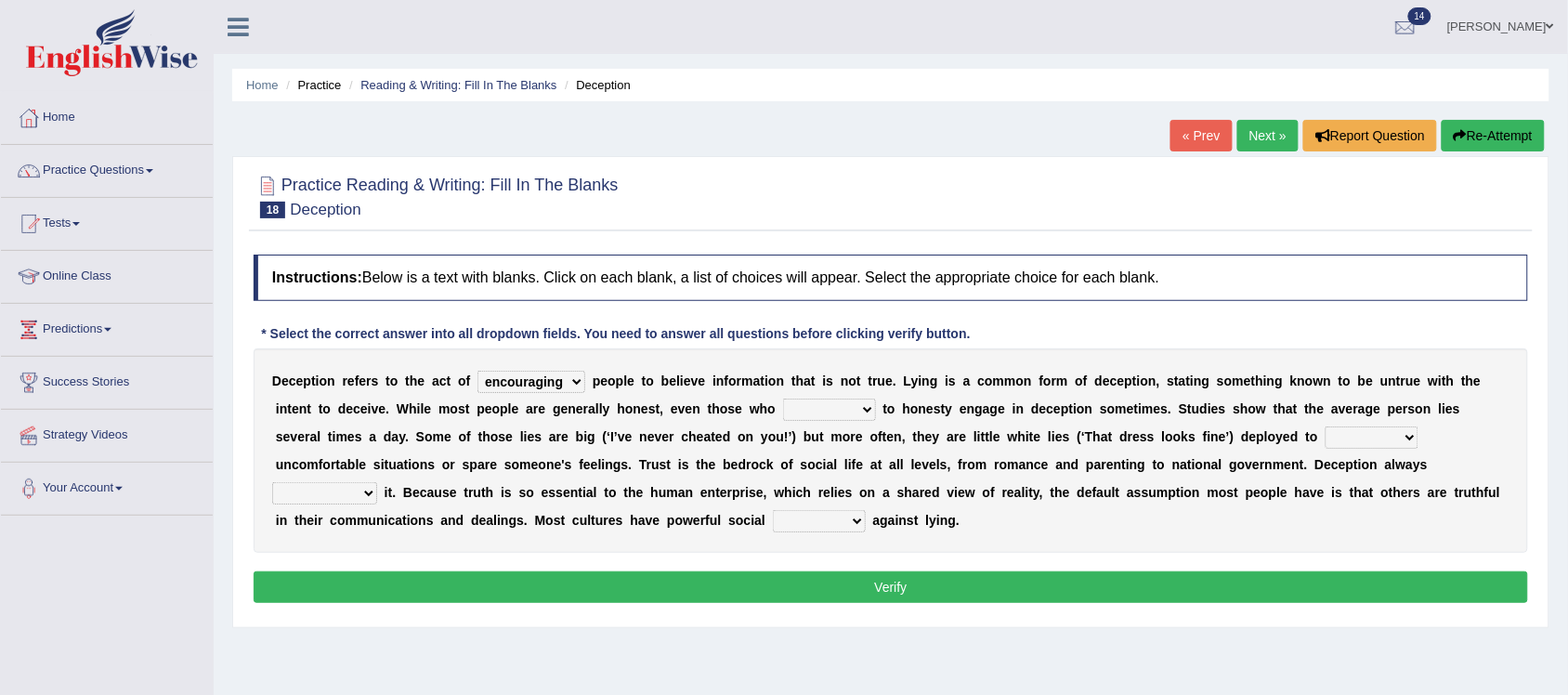
click at [576, 379] on select "discouraging forbidding detecting encouraging" at bounding box center [531, 381] width 108 height 22
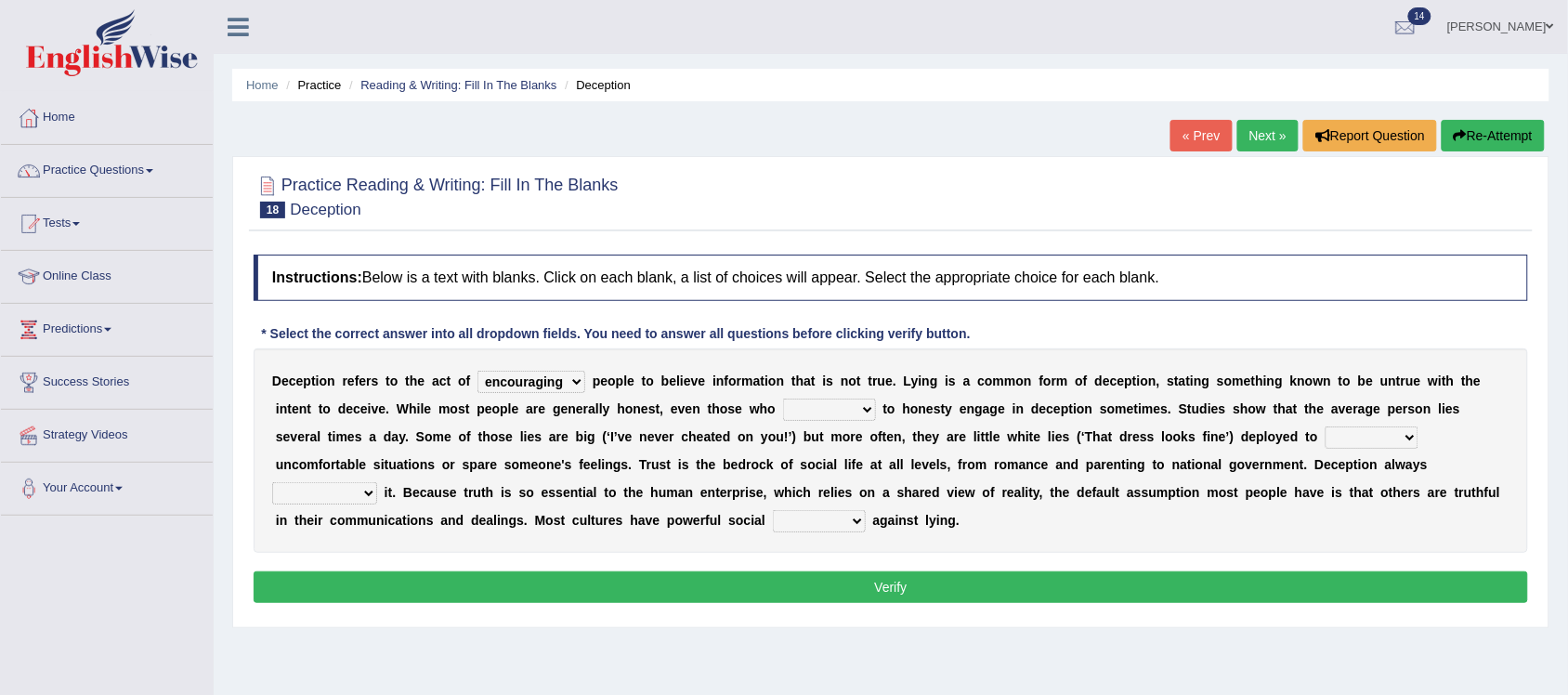
click at [576, 379] on select "discouraging forbidding detecting encouraging" at bounding box center [531, 381] width 108 height 22
click at [1275, 322] on div "Instructions: Below is a text with blanks. Click on each blank, a list of choic…" at bounding box center [890, 431] width 1284 height 373
click at [865, 402] on select "describe prescribe inscribe subscribe" at bounding box center [829, 409] width 92 height 22
select select "describe"
click at [784, 399] on select "describe prescribe inscribe subscribe" at bounding box center [829, 409] width 92 height 22
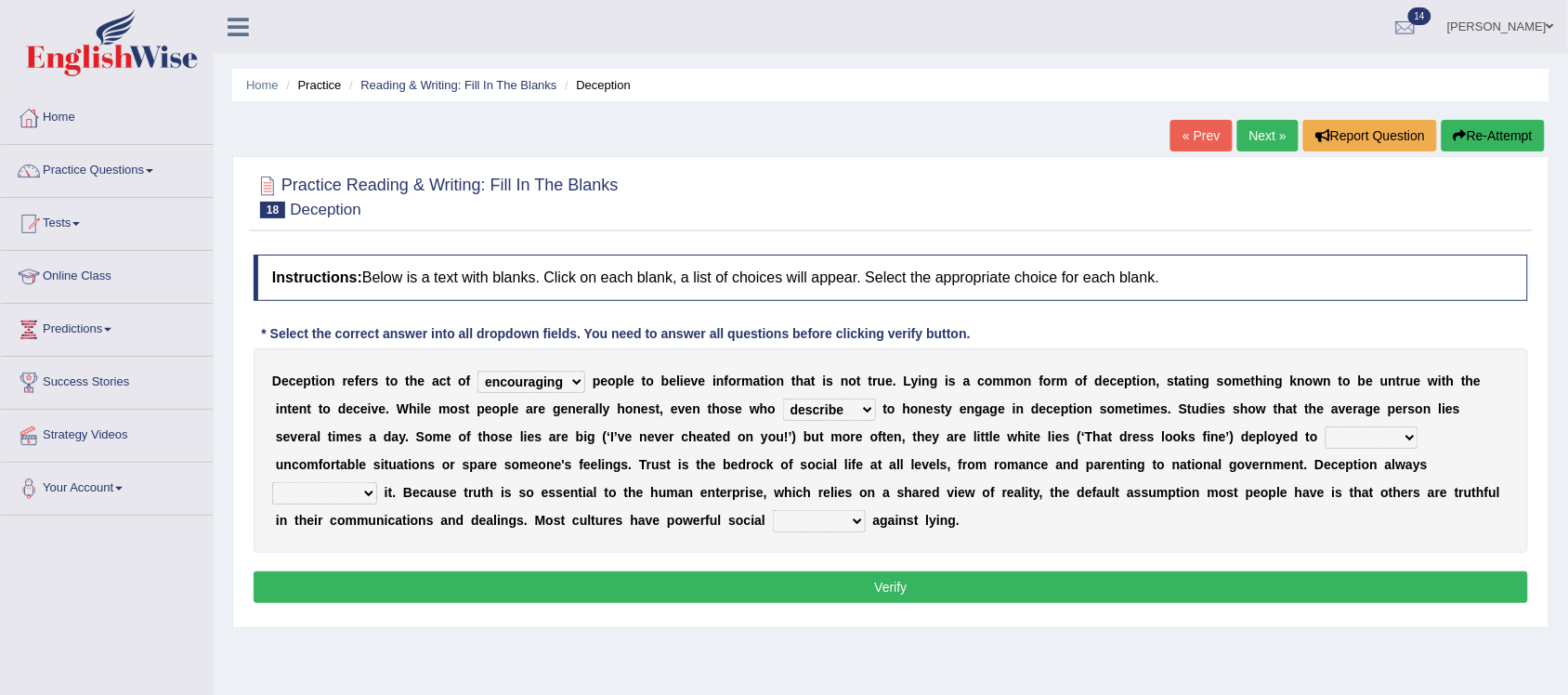
click at [1406, 438] on select "contest illuminate disguise avoid" at bounding box center [1372, 437] width 92 height 22
select select "avoid"
click at [1326, 426] on select "contest illuminate disguise avoid" at bounding box center [1372, 437] width 92 height 22
click at [372, 491] on select "undermines underscores undertakes underwrites" at bounding box center [325, 493] width 105 height 22
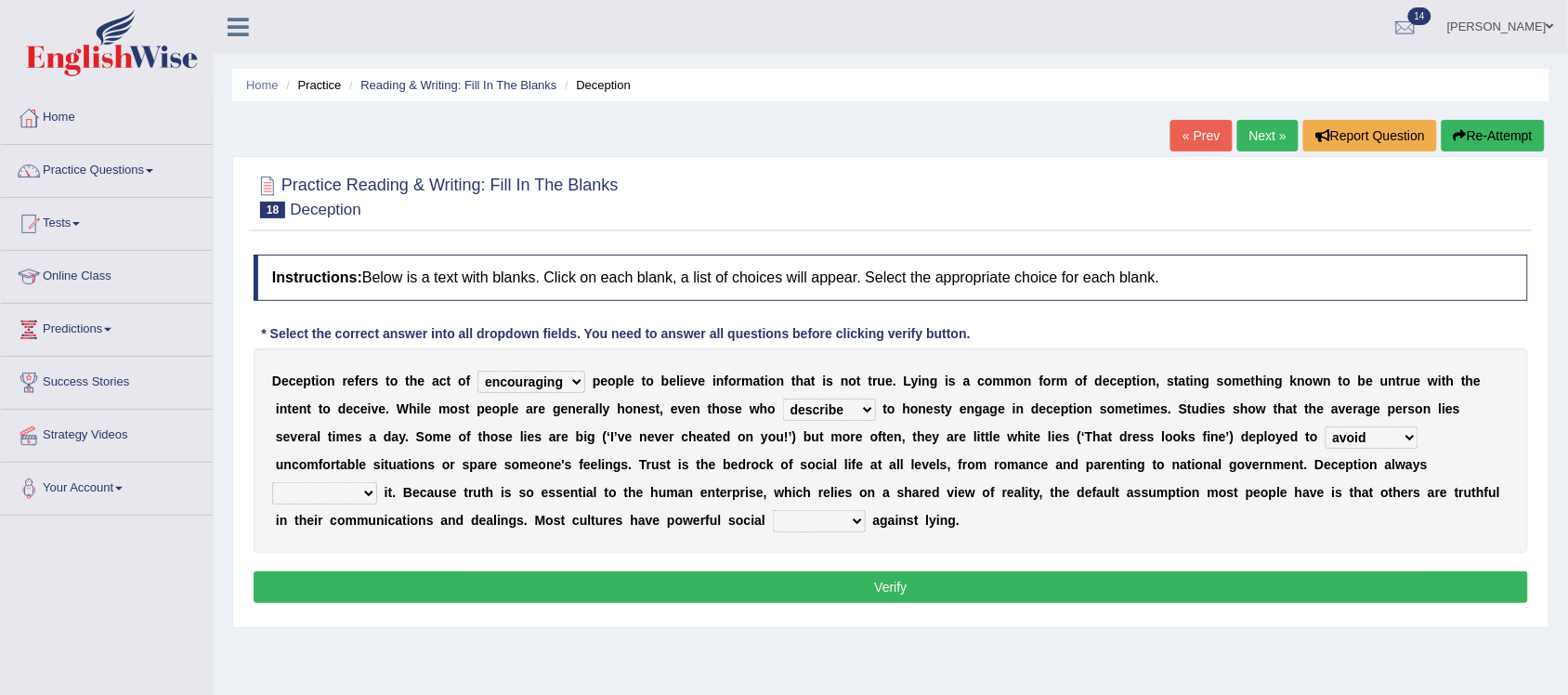
click at [372, 491] on select "undermines underscores undertakes underwrites" at bounding box center [325, 493] width 105 height 22
click at [862, 414] on select "describe prescribe inscribe subscribe" at bounding box center [829, 409] width 92 height 22
click at [1014, 540] on div "D e c e p t i o n r e f e r s t o t h e a c t o f discouraging forbidding detec…" at bounding box center [890, 450] width 1274 height 204
click at [372, 493] on select "undermines underscores undertakes underwrites" at bounding box center [325, 493] width 105 height 22
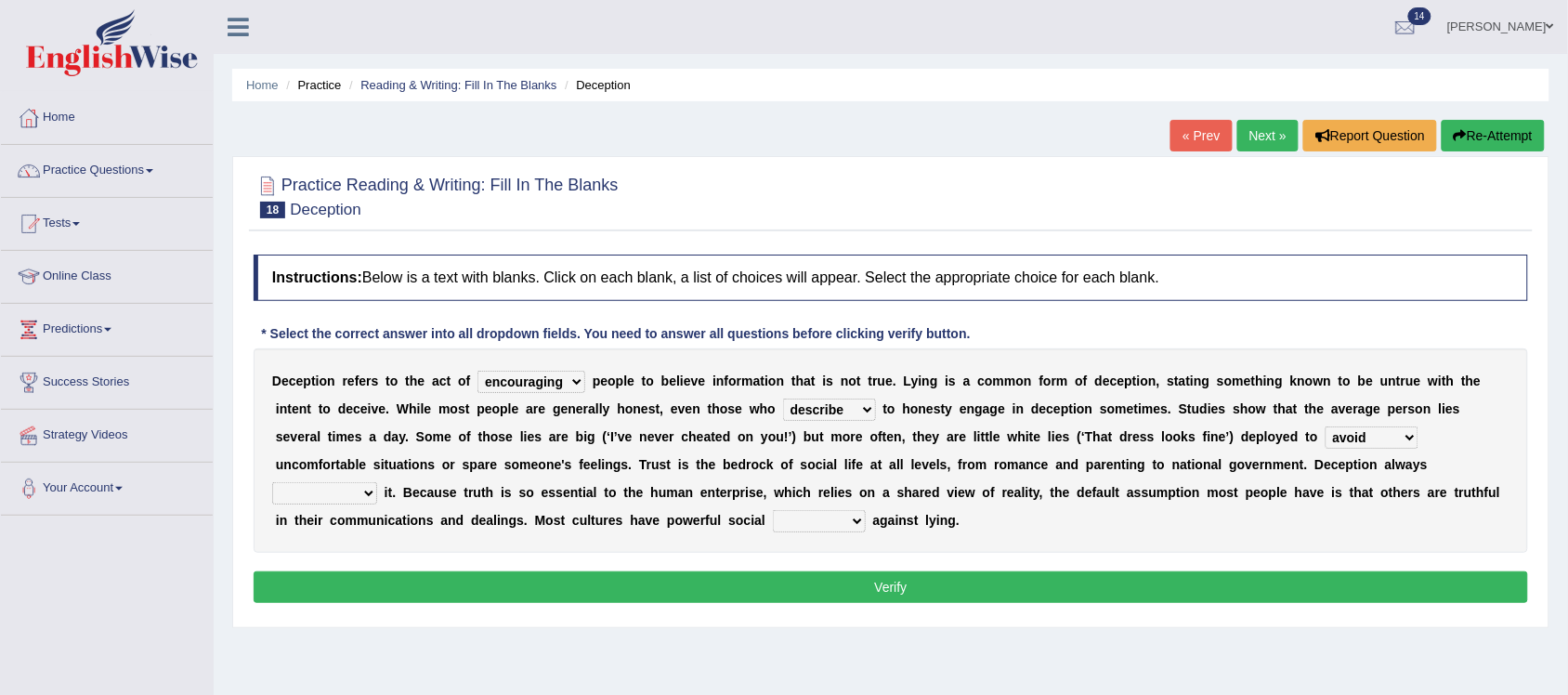
click at [372, 497] on select "undermines underscores undertakes underwrites" at bounding box center [325, 493] width 105 height 22
select select "undertakes"
click at [273, 482] on select "undermines underscores undertakes underwrites" at bounding box center [325, 493] width 105 height 22
click at [859, 519] on select "ejections sanctions fractions inductions" at bounding box center [819, 521] width 92 height 22
select select "ejections"
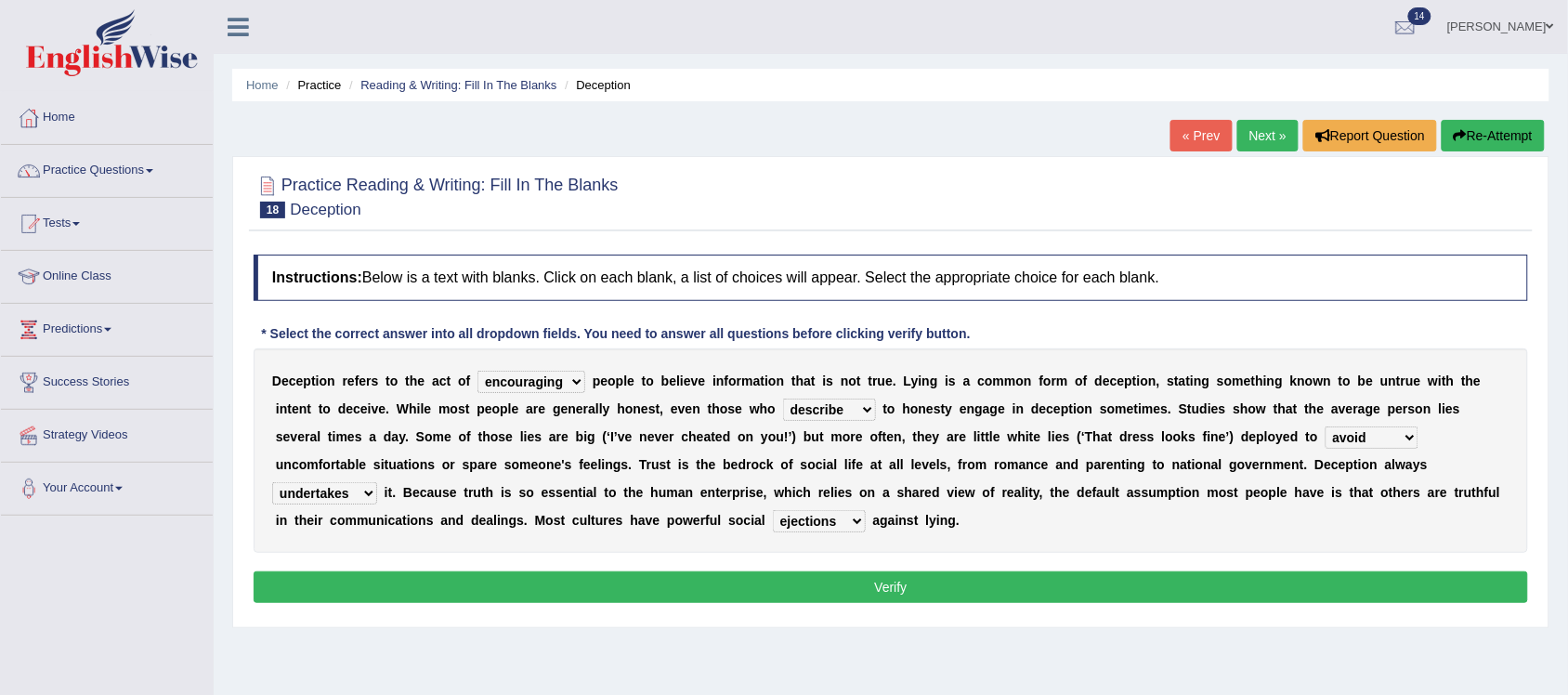
click at [773, 510] on select "ejections sanctions fractions inductions" at bounding box center [819, 521] width 92 height 22
click at [888, 588] on button "Verify" at bounding box center [890, 586] width 1274 height 31
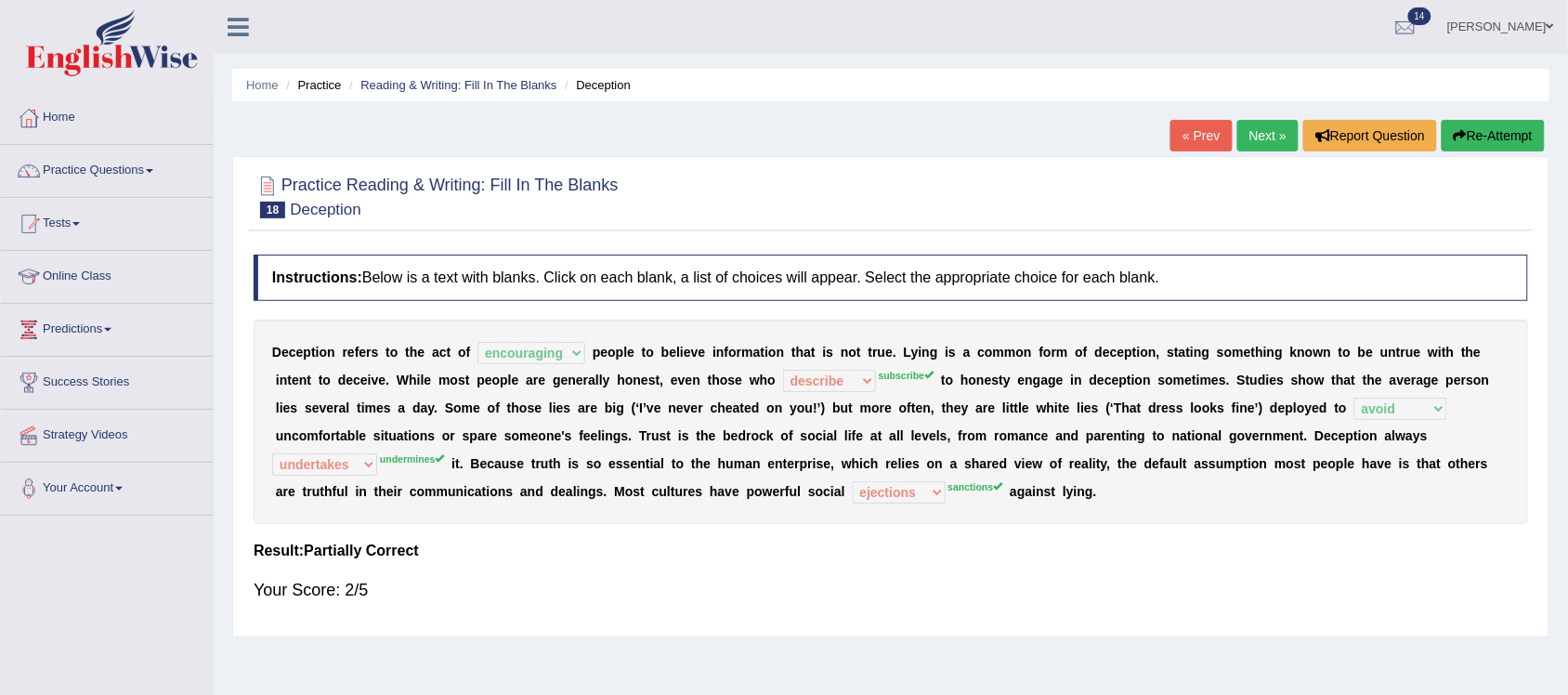
click at [1252, 134] on link "Next »" at bounding box center [1268, 135] width 61 height 31
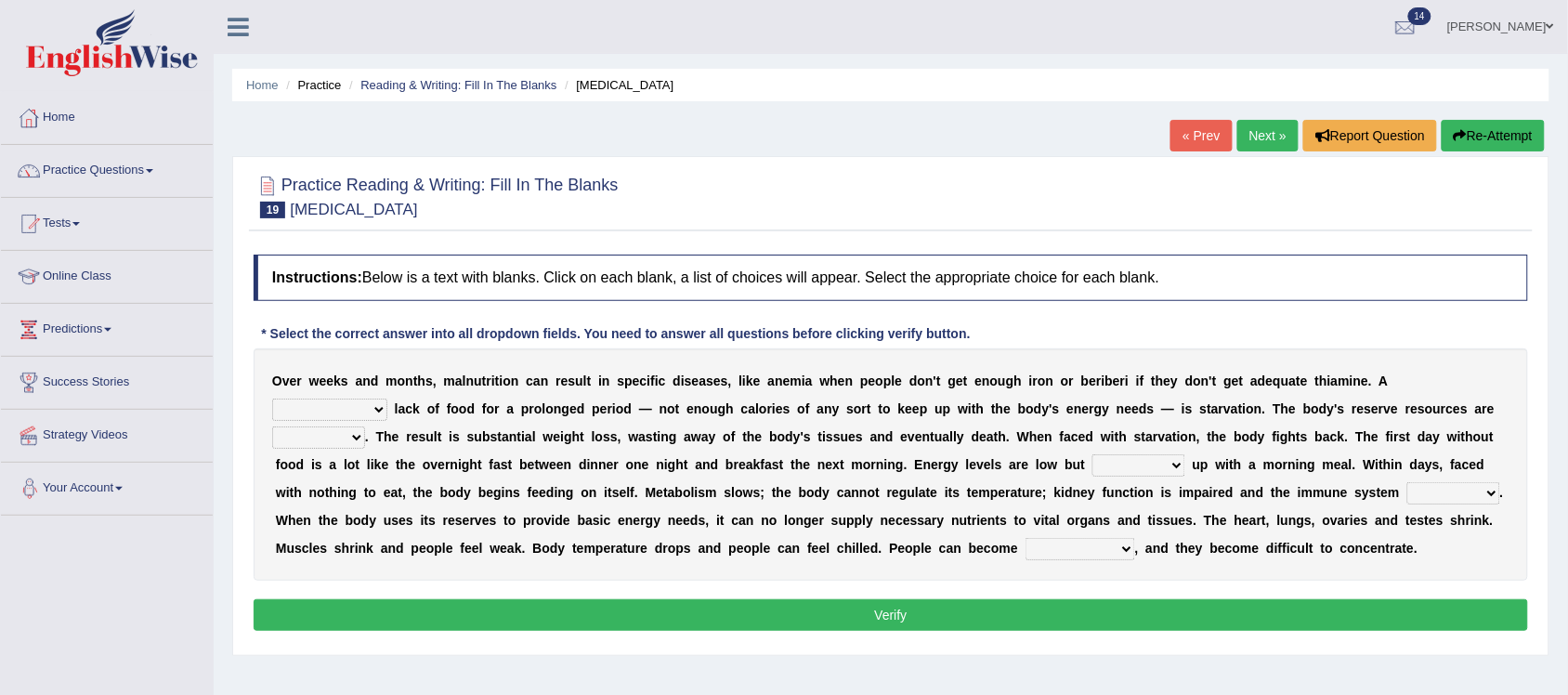
click at [383, 411] on select "severe distinguishing proper distinctive" at bounding box center [330, 409] width 115 height 22
select select "proper"
click at [273, 399] on select "severe distinguishing proper distinctive" at bounding box center [330, 409] width 115 height 22
click at [351, 437] on select "obsoleted depleted pelleted deleted" at bounding box center [318, 437] width 92 height 22
select select "obsoleted"
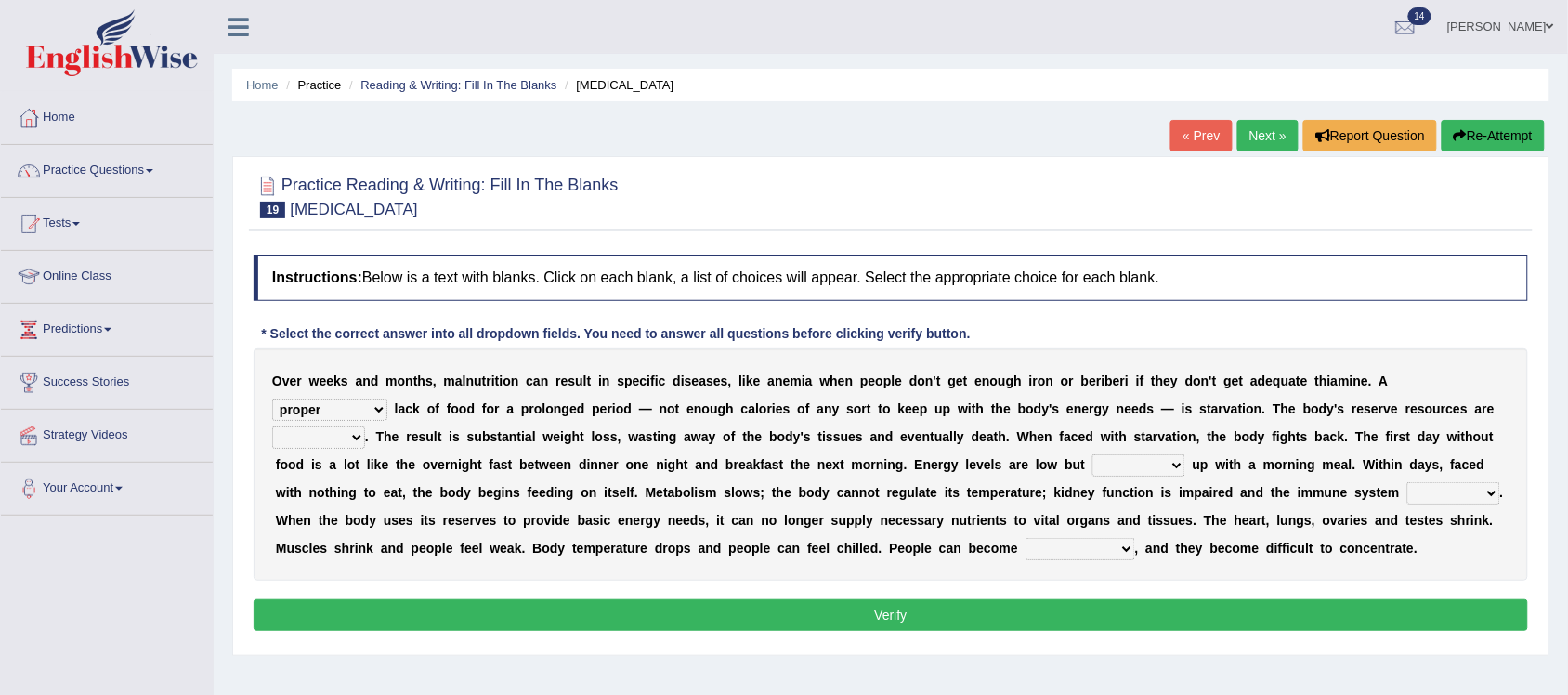
click at [273, 426] on select "obsoleted depleted pelleted deleted" at bounding box center [318, 437] width 92 height 22
click at [342, 494] on b "n" at bounding box center [345, 493] width 9 height 15
click at [1169, 466] on select "feed come chill pick" at bounding box center [1138, 465] width 92 height 22
select select "pick"
click at [1092, 455] on select "feed come chill pick" at bounding box center [1138, 465] width 92 height 22
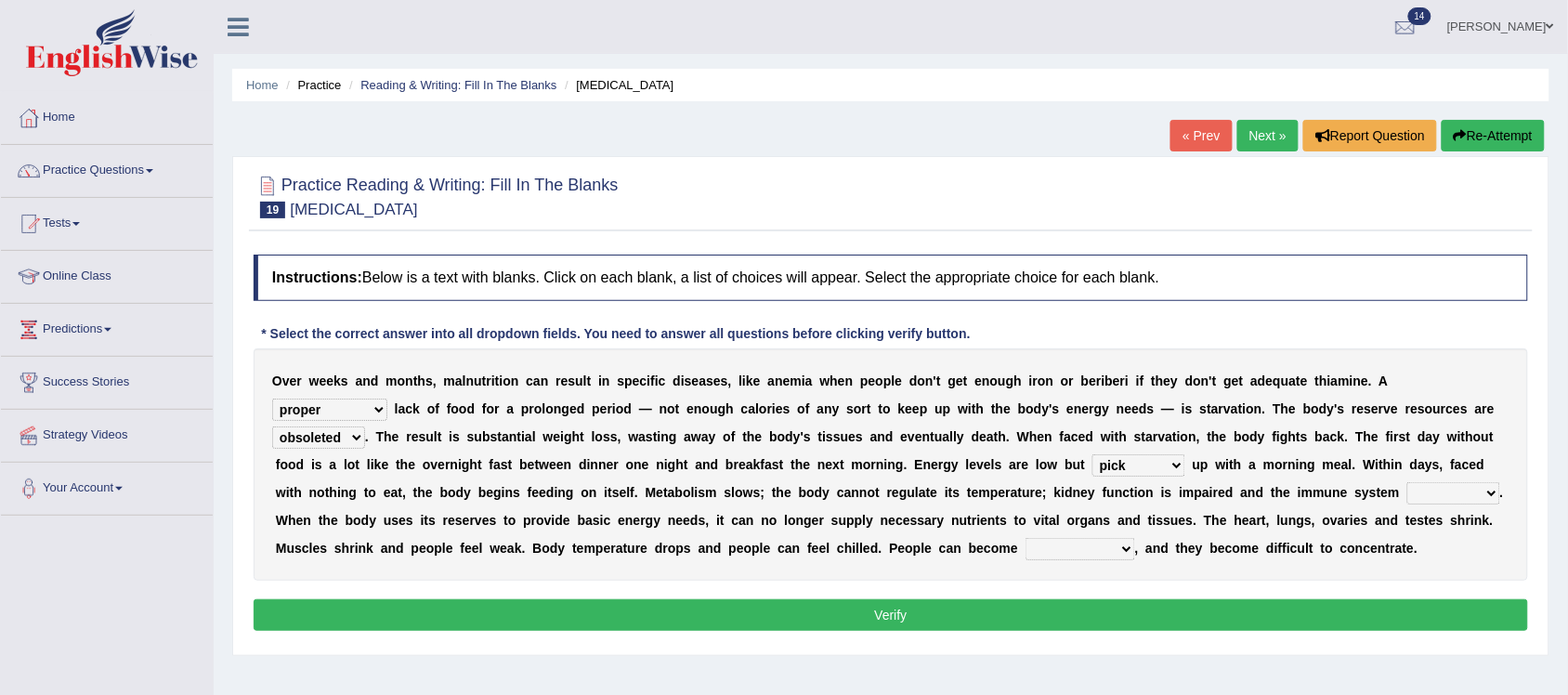
click at [1487, 495] on select "deepens deafens weakens surpasses" at bounding box center [1454, 493] width 92 height 22
select select "weakens"
click at [1408, 482] on select "deepens deafens weakens surpasses" at bounding box center [1454, 493] width 92 height 22
click at [1129, 553] on select "irritable commutable indisputable transportable" at bounding box center [1080, 548] width 110 height 22
select select "irritable"
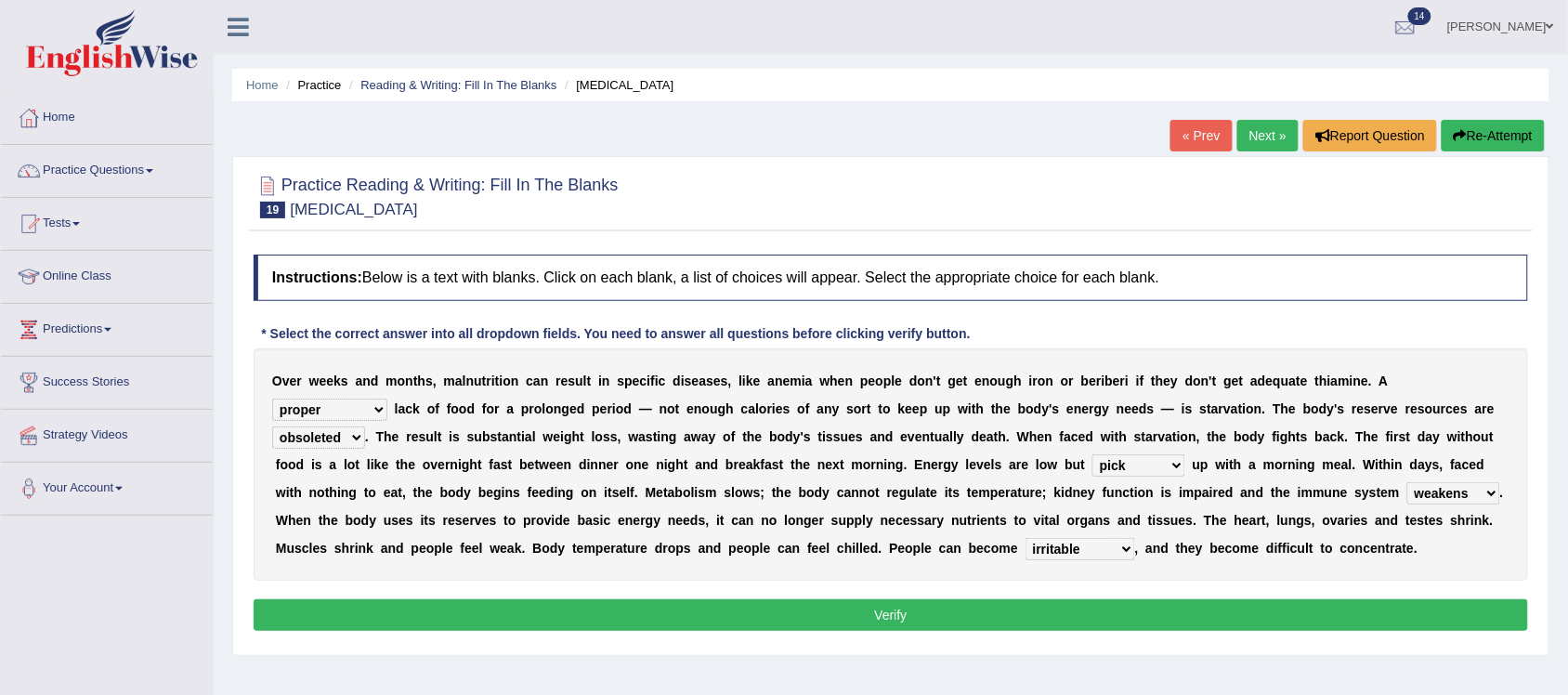
click at [1026, 538] on select "irritable commutable indisputable transportable" at bounding box center [1080, 548] width 110 height 22
click at [976, 606] on button "Verify" at bounding box center [890, 615] width 1274 height 31
